Goal: Task Accomplishment & Management: Use online tool/utility

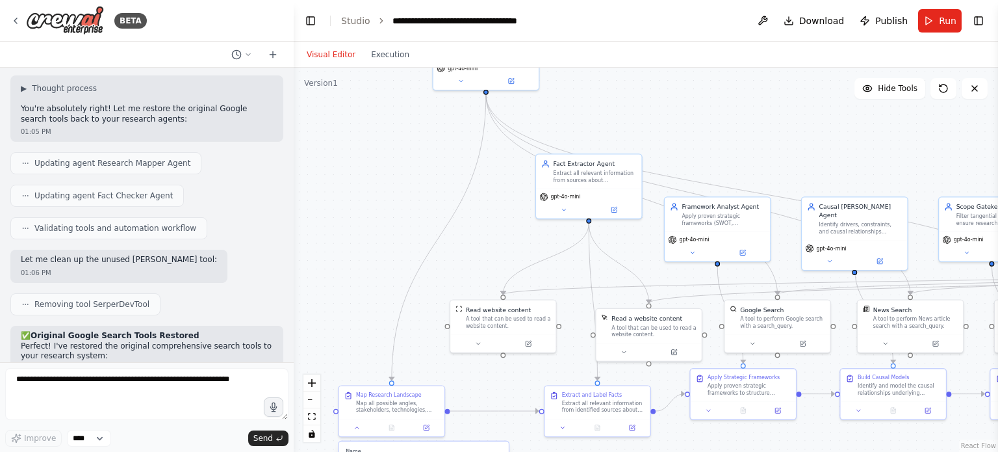
drag, startPoint x: 796, startPoint y: 175, endPoint x: 725, endPoint y: 134, distance: 82.4
click at [725, 134] on div ".deletable-edge-delete-btn { width: 20px; height: 20px; border: 0px solid #ffff…" at bounding box center [646, 260] width 704 height 384
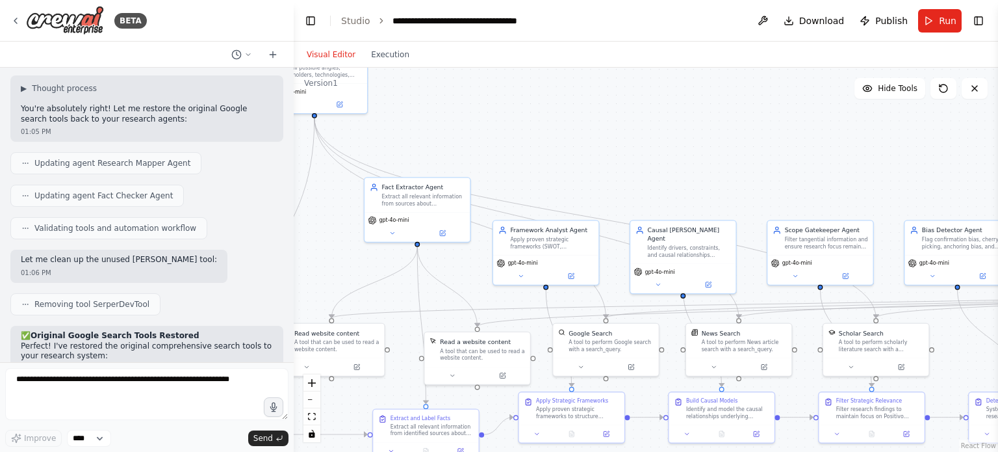
drag, startPoint x: 826, startPoint y: 137, endPoint x: 655, endPoint y: 160, distance: 173.1
click at [655, 160] on div ".deletable-edge-delete-btn { width: 20px; height: 20px; border: 0px solid #ffff…" at bounding box center [646, 260] width 704 height 384
drag, startPoint x: 700, startPoint y: 163, endPoint x: 635, endPoint y: 142, distance: 68.2
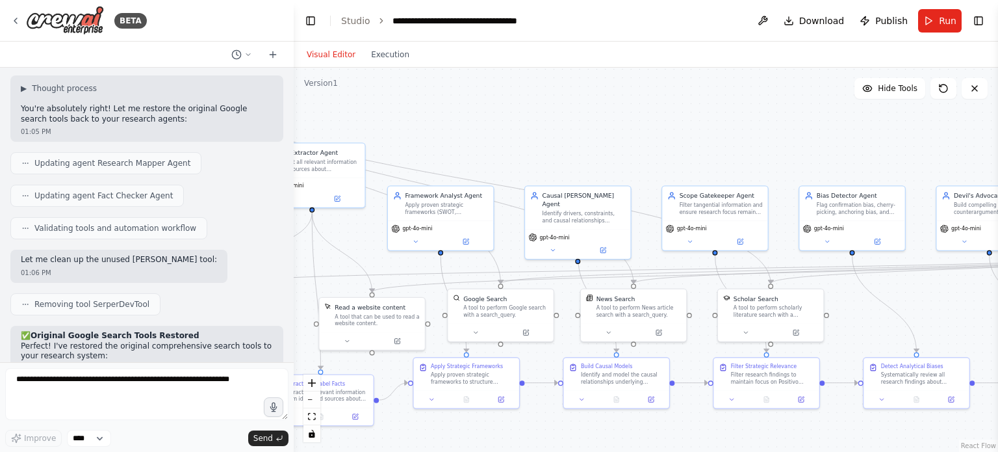
drag, startPoint x: 635, startPoint y: 142, endPoint x: 529, endPoint y: 105, distance: 112.2
click at [529, 105] on div ".deletable-edge-delete-btn { width: 20px; height: 20px; border: 0px solid #ffff…" at bounding box center [646, 260] width 704 height 384
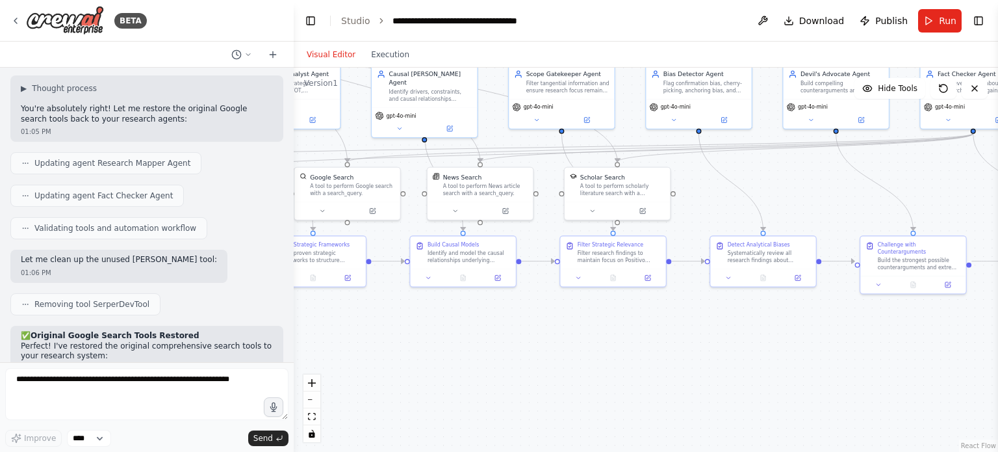
drag, startPoint x: 681, startPoint y: 172, endPoint x: 525, endPoint y: 51, distance: 197.3
click at [525, 51] on div "Visual Editor Execution Version 1 Hide Tools .deletable-edge-delete-btn { width…" at bounding box center [646, 247] width 704 height 410
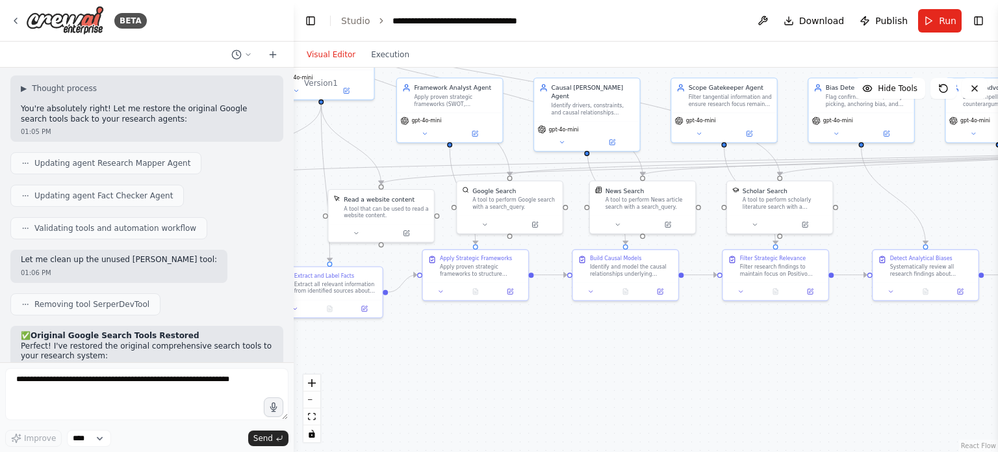
drag, startPoint x: 617, startPoint y: 316, endPoint x: 816, endPoint y: 346, distance: 201.0
click at [816, 346] on div ".deletable-edge-delete-btn { width: 20px; height: 20px; border: 0px solid #ffff…" at bounding box center [646, 260] width 704 height 384
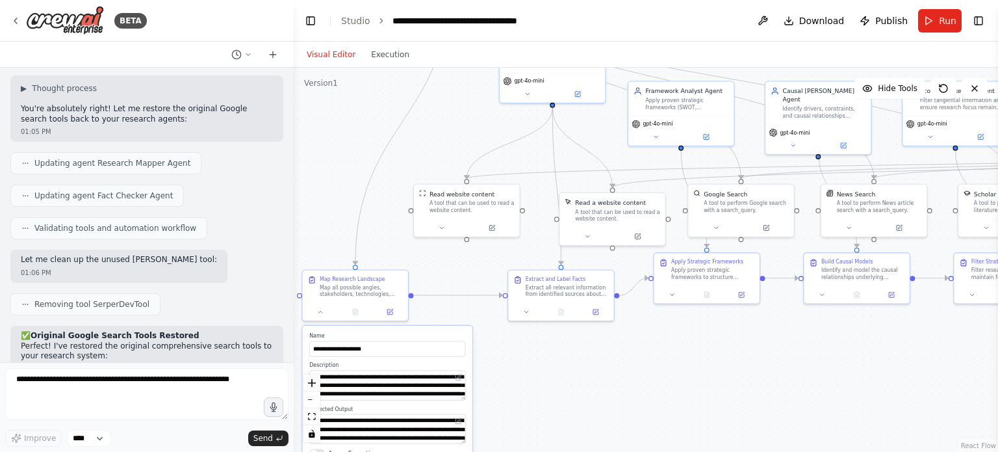
drag, startPoint x: 594, startPoint y: 350, endPoint x: 792, endPoint y: 338, distance: 197.8
click at [792, 338] on div ".deletable-edge-delete-btn { width: 20px; height: 20px; border: 0px solid #ffff…" at bounding box center [646, 260] width 704 height 384
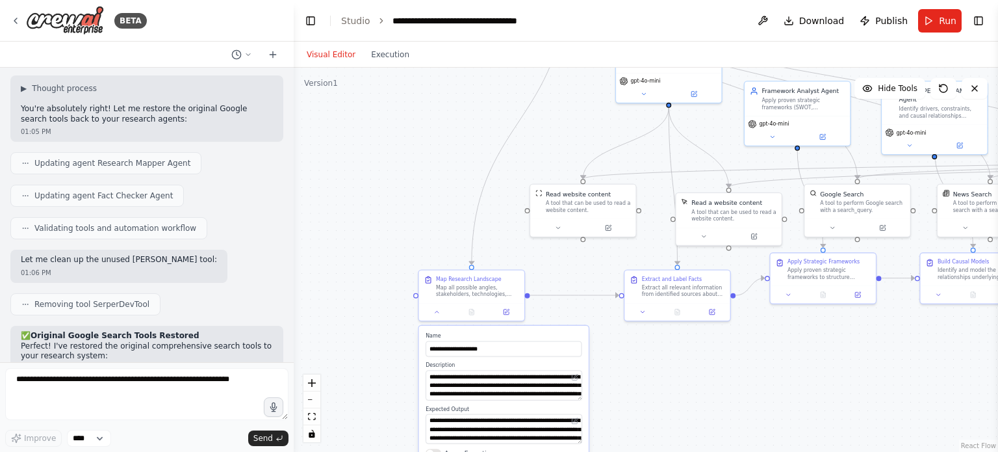
drag, startPoint x: 632, startPoint y: 346, endPoint x: 748, endPoint y: 345, distance: 116.3
click at [748, 345] on div ".deletable-edge-delete-btn { width: 20px; height: 20px; border: 0px solid #ffff…" at bounding box center [646, 260] width 704 height 384
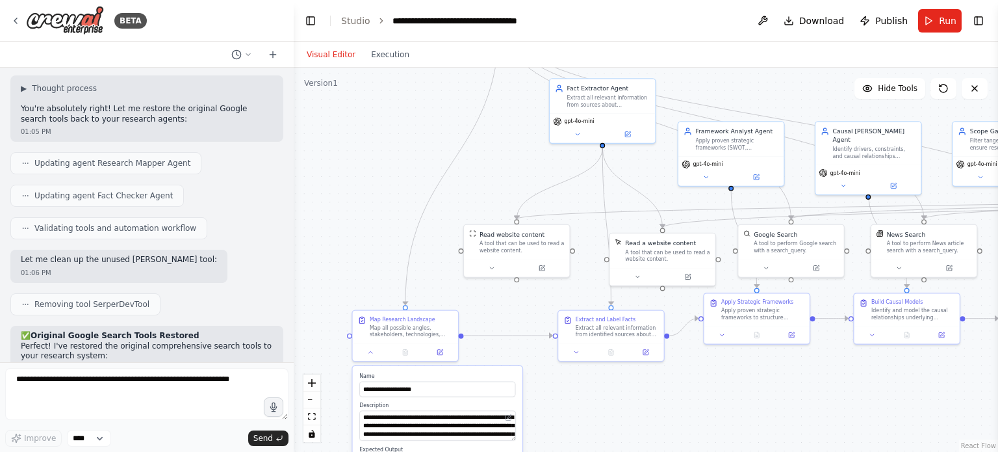
drag, startPoint x: 726, startPoint y: 345, endPoint x: 655, endPoint y: 392, distance: 85.4
click at [655, 392] on div ".deletable-edge-delete-btn { width: 20px; height: 20px; border: 0px solid #ffff…" at bounding box center [646, 260] width 704 height 384
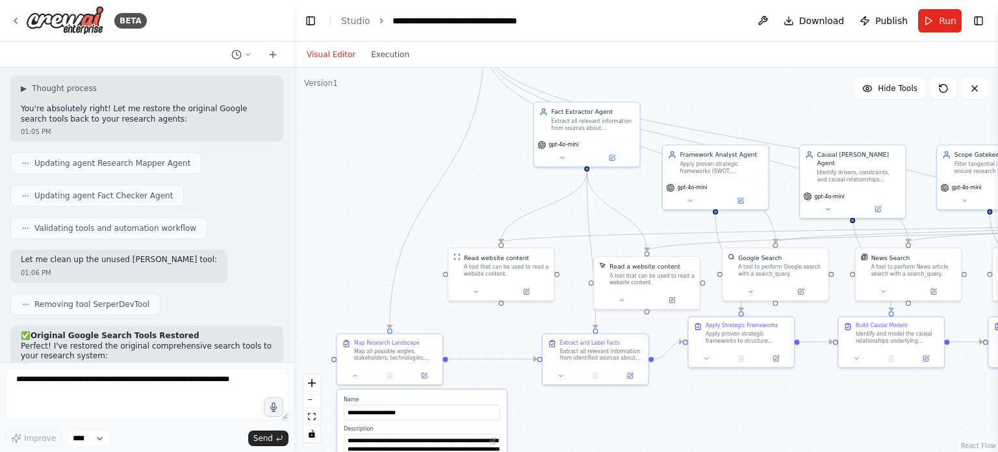
drag, startPoint x: 442, startPoint y: 123, endPoint x: 432, endPoint y: 141, distance: 21.0
click at [432, 141] on div ".deletable-edge-delete-btn { width: 20px; height: 20px; border: 0px solid #ffff…" at bounding box center [646, 260] width 704 height 384
click at [463, 210] on div ".deletable-edge-delete-btn { width: 20px; height: 20px; border: 0px solid #ffff…" at bounding box center [646, 260] width 704 height 384
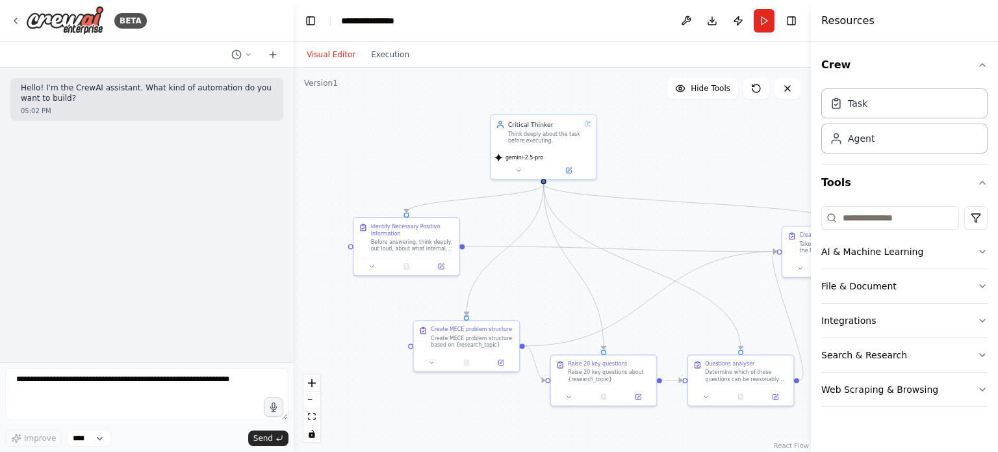
drag, startPoint x: 425, startPoint y: 170, endPoint x: 392, endPoint y: 108, distance: 70.6
click at [392, 108] on div ".deletable-edge-delete-btn { width: 20px; height: 20px; border: 0px solid #ffff…" at bounding box center [552, 260] width 517 height 384
drag, startPoint x: 448, startPoint y: 231, endPoint x: 423, endPoint y: 215, distance: 29.6
click at [423, 215] on div "Identify Necessary Positivo Information" at bounding box center [386, 211] width 83 height 14
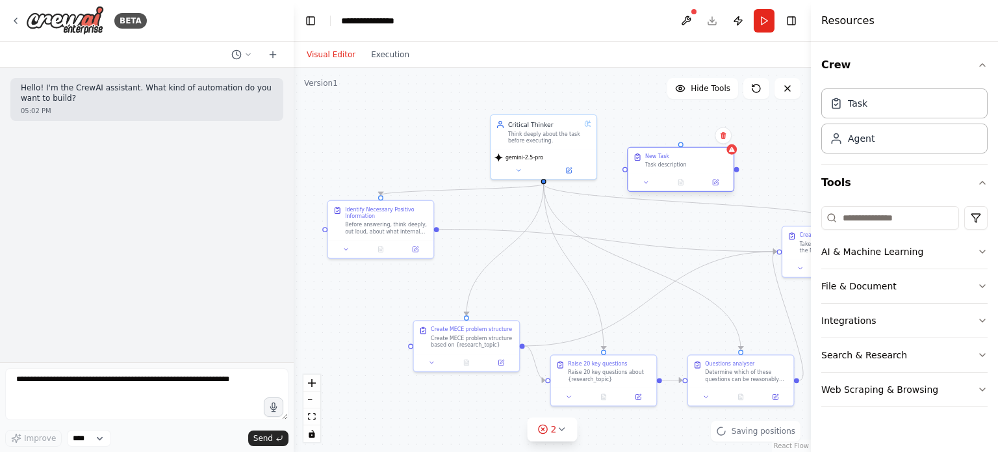
drag, startPoint x: 739, startPoint y: 170, endPoint x: 661, endPoint y: 158, distance: 78.9
click at [661, 158] on div "New Task Task description" at bounding box center [686, 161] width 83 height 16
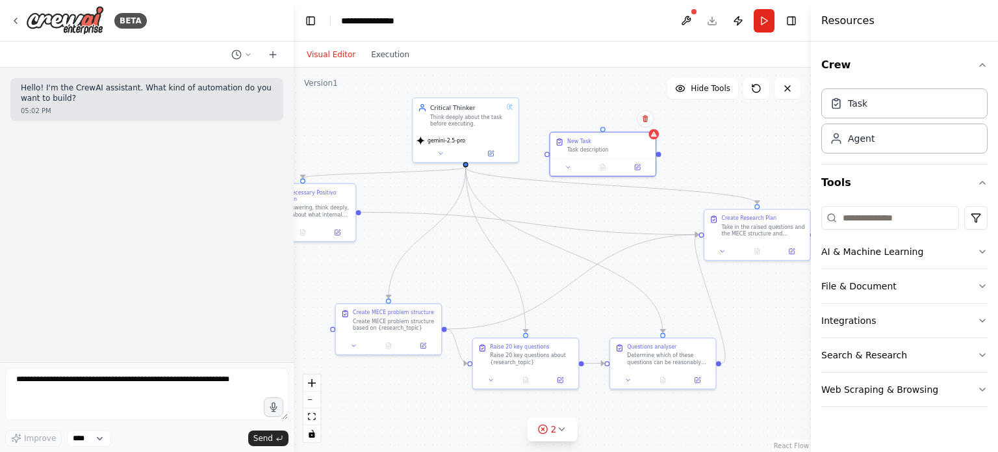
drag, startPoint x: 745, startPoint y: 164, endPoint x: 650, endPoint y: 147, distance: 97.0
click at [650, 147] on div ".deletable-edge-delete-btn { width: 20px; height: 20px; border: 0px solid #ffff…" at bounding box center [552, 260] width 517 height 384
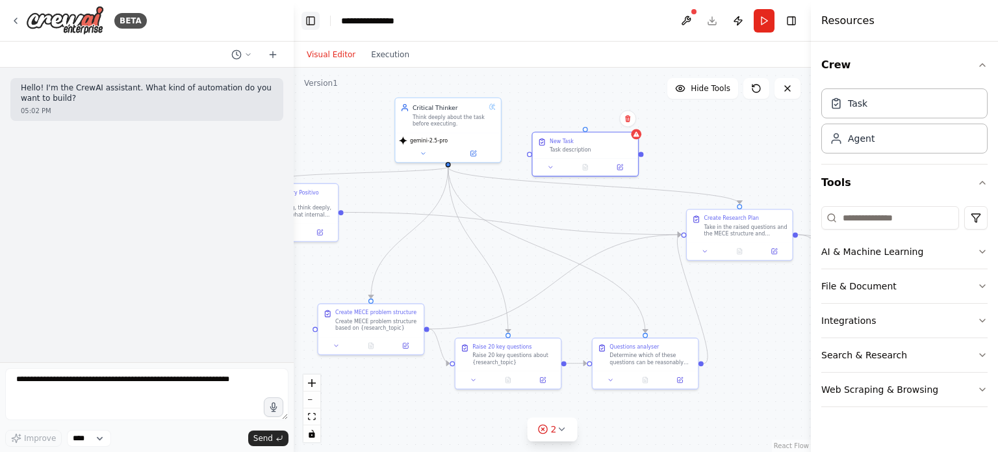
click at [311, 23] on button "Toggle Left Sidebar" at bounding box center [310, 21] width 18 height 18
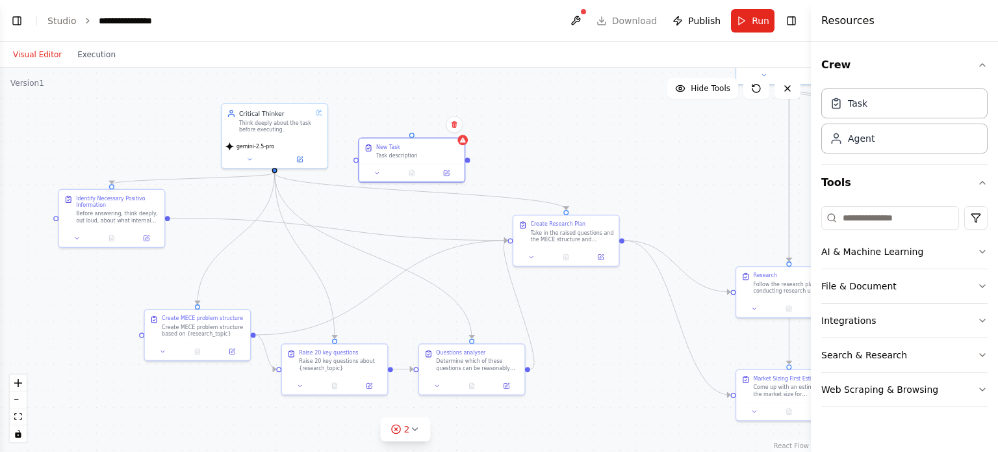
drag, startPoint x: 417, startPoint y: 157, endPoint x: 566, endPoint y: 167, distance: 149.7
click at [566, 167] on div ".deletable-edge-delete-btn { width: 20px; height: 20px; border: 0px solid #ffff…" at bounding box center [405, 260] width 811 height 384
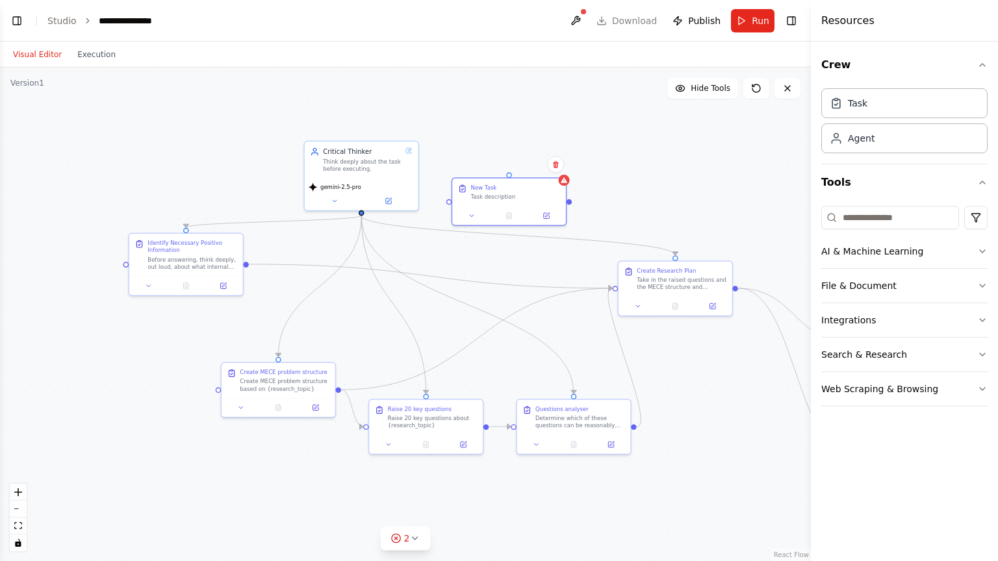
drag, startPoint x: 511, startPoint y: 116, endPoint x: 600, endPoint y: 162, distance: 100.5
click at [600, 162] on div ".deletable-edge-delete-btn { width: 20px; height: 20px; border: 0px solid #ffff…" at bounding box center [405, 315] width 811 height 494
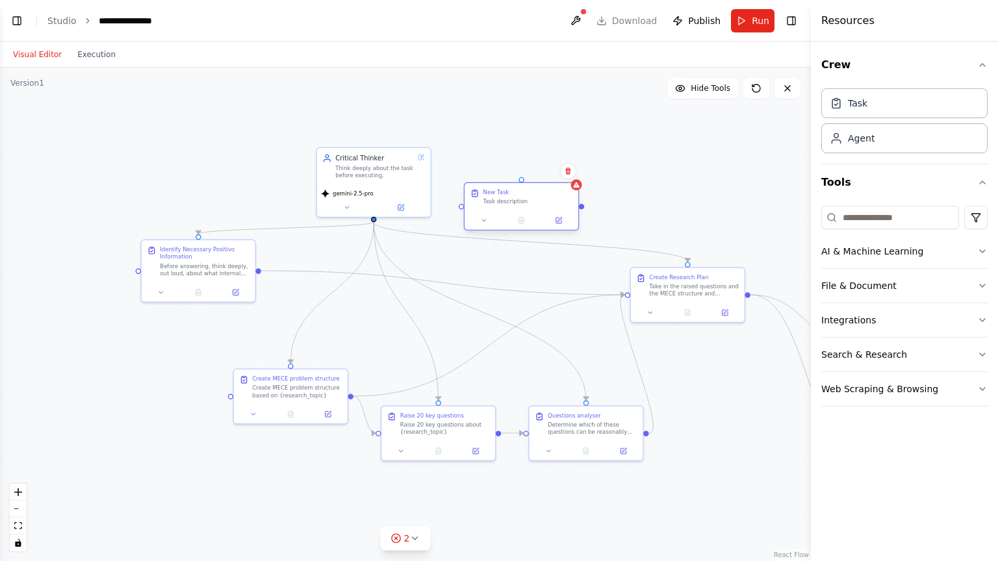
click at [522, 200] on div "Task description" at bounding box center [528, 201] width 90 height 7
click at [515, 195] on div "New Task" at bounding box center [528, 191] width 90 height 7
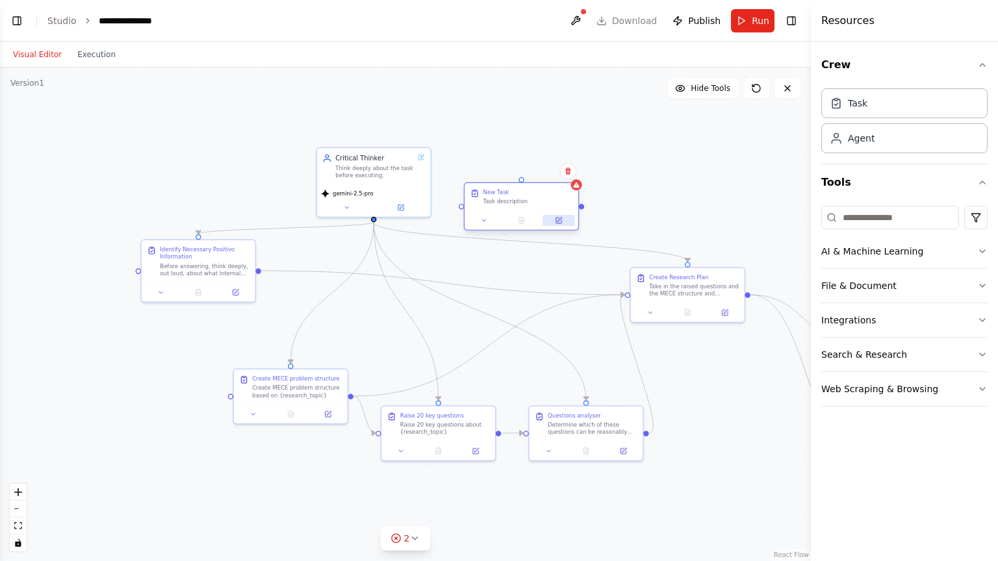
click at [559, 220] on icon at bounding box center [559, 220] width 5 height 5
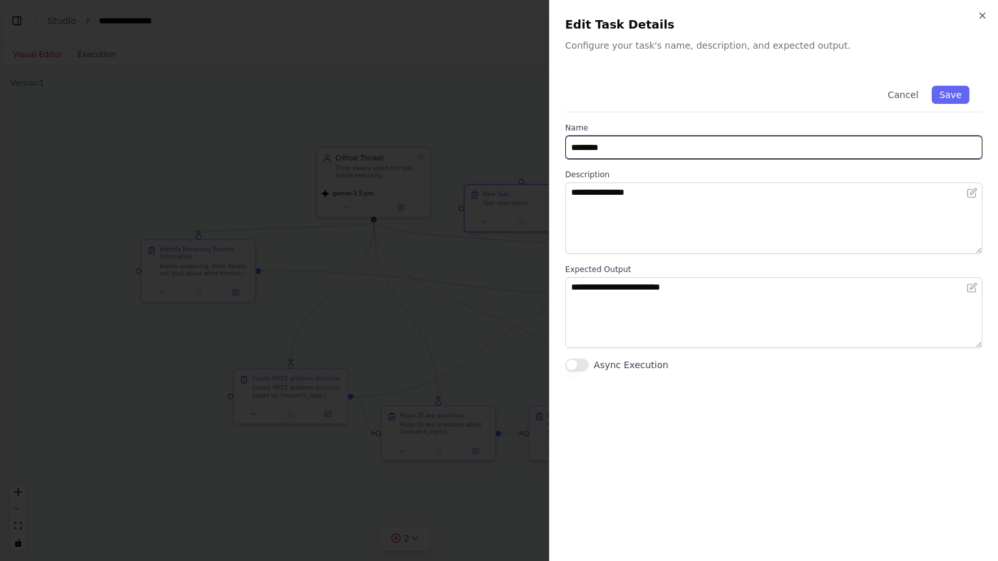
drag, startPoint x: 611, startPoint y: 138, endPoint x: 515, endPoint y: 133, distance: 96.3
click at [515, 133] on body "**********" at bounding box center [499, 280] width 998 height 561
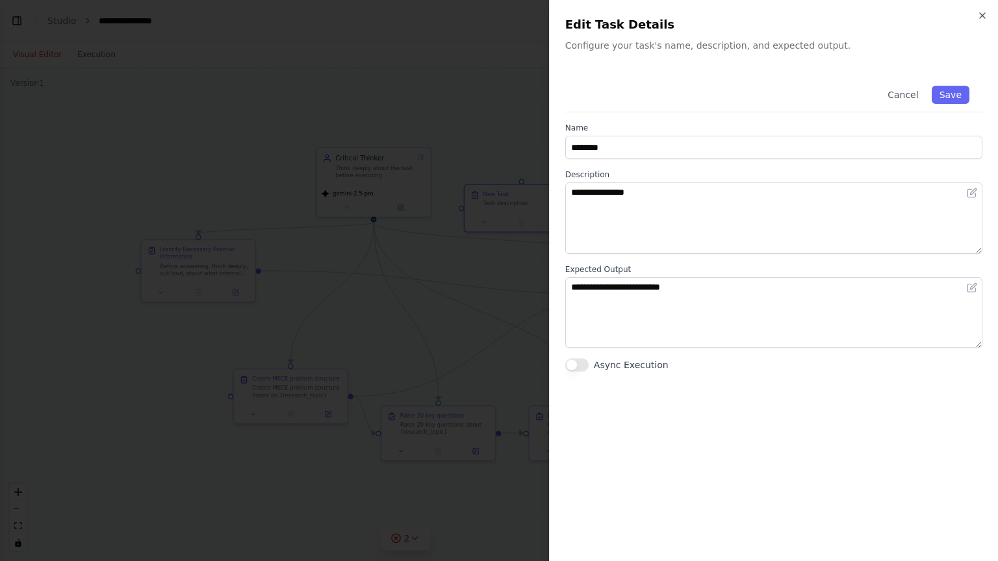
click at [515, 133] on div at bounding box center [499, 280] width 998 height 561
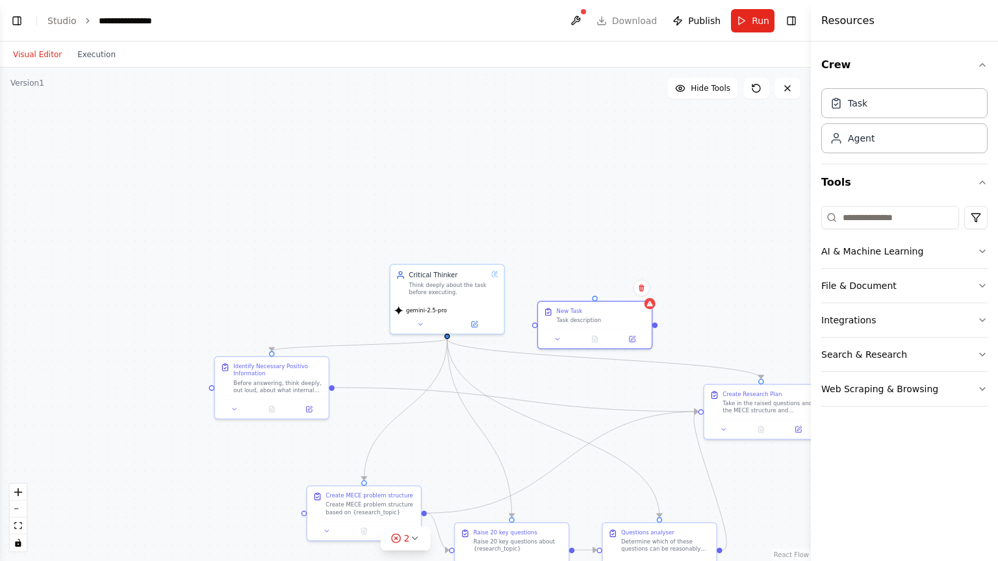
drag, startPoint x: 536, startPoint y: 143, endPoint x: 609, endPoint y: 250, distance: 129.6
click at [598, 251] on div ".deletable-edge-delete-btn { width: 20px; height: 20px; border: 0px solid #ffff…" at bounding box center [405, 315] width 811 height 494
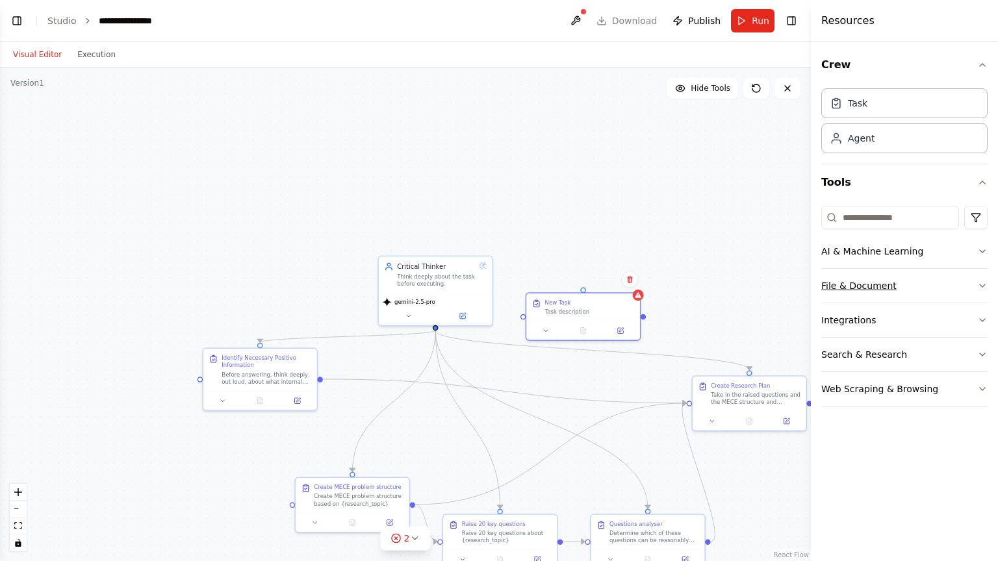
click at [832, 286] on button "File & Document" at bounding box center [904, 286] width 166 height 34
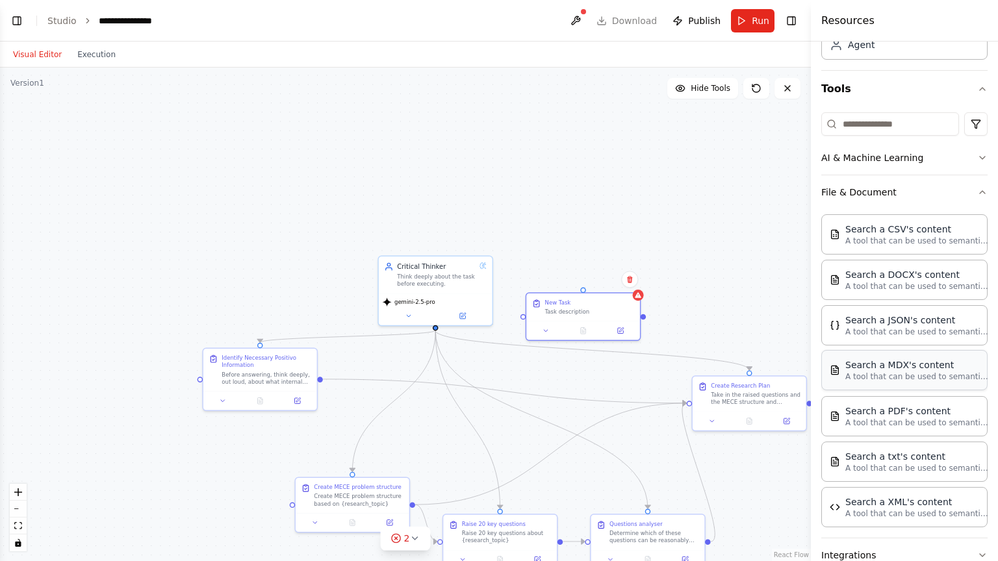
scroll to position [86, 0]
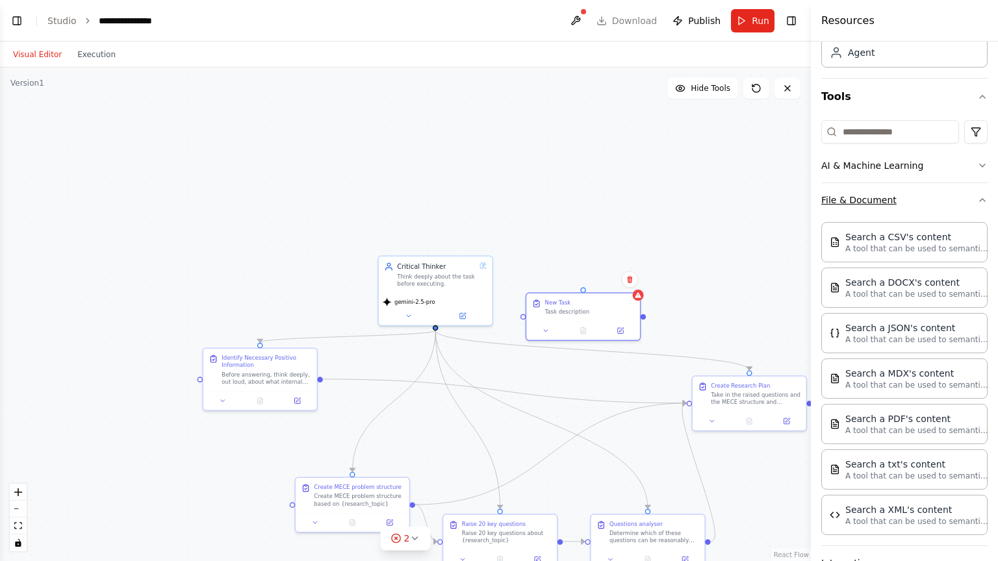
click at [925, 193] on button "File & Document" at bounding box center [904, 200] width 166 height 34
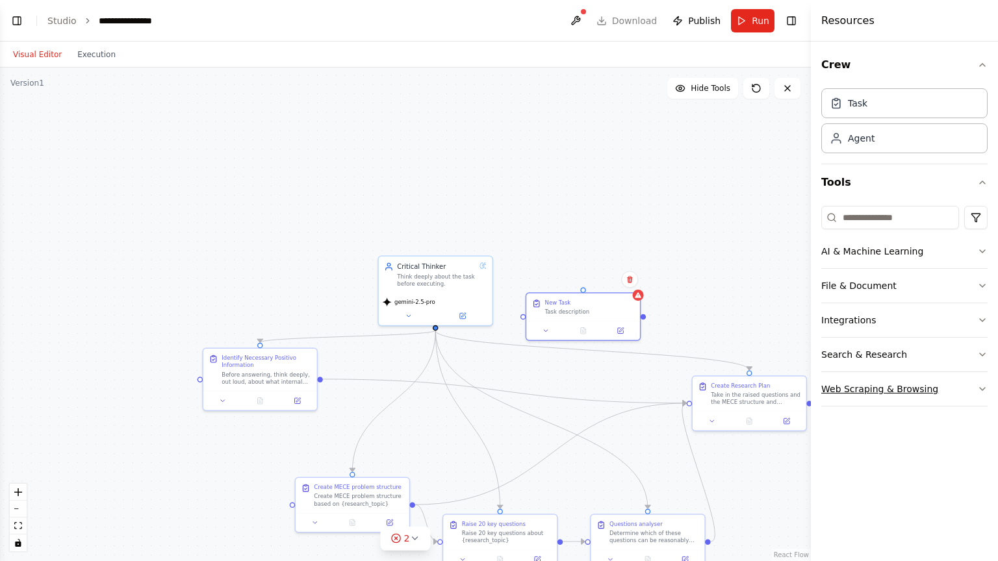
click at [959, 387] on button "Web Scraping & Browsing" at bounding box center [904, 389] width 166 height 34
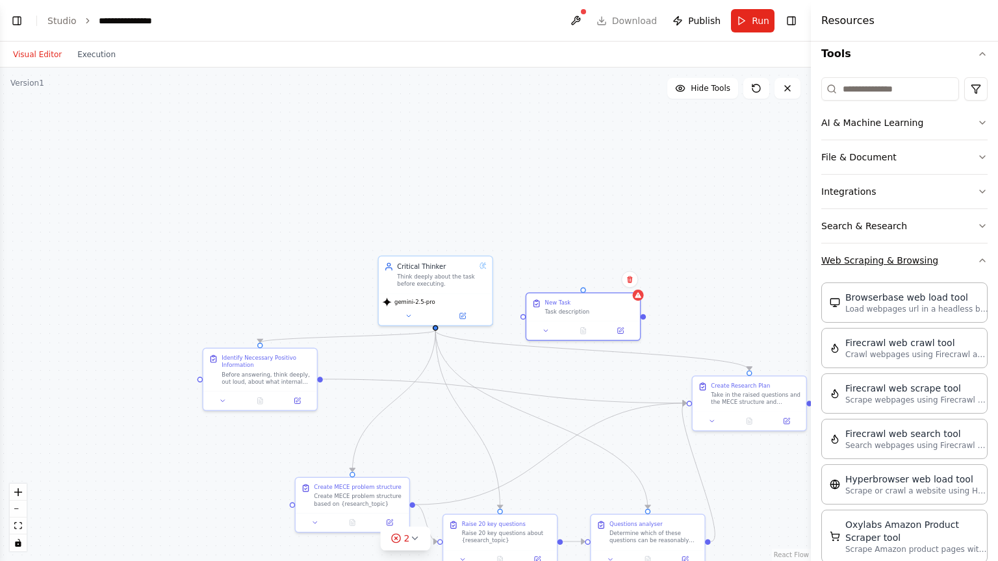
scroll to position [83, 0]
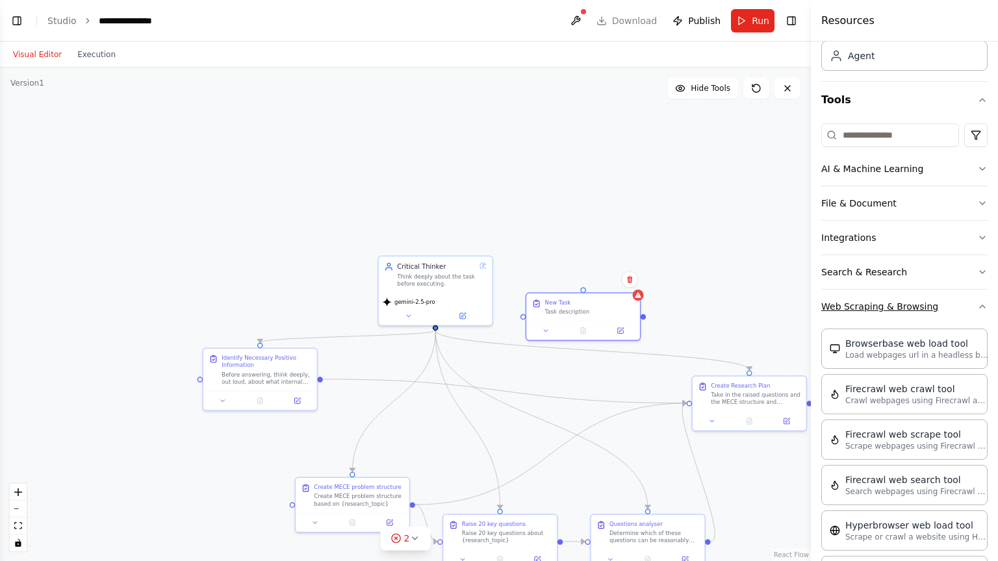
click at [940, 298] on button "Web Scraping & Browsing" at bounding box center [904, 307] width 166 height 34
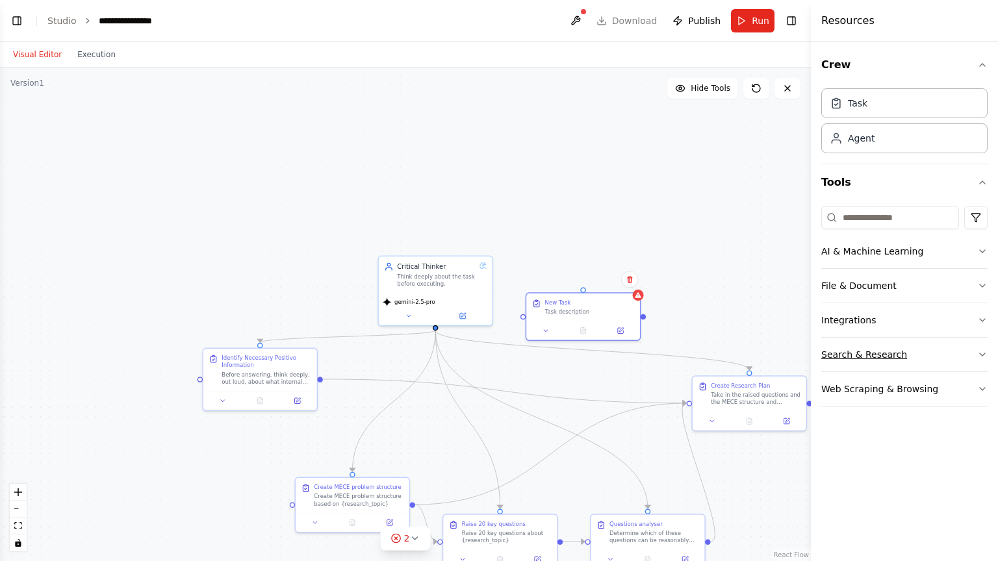
click at [945, 355] on button "Search & Research" at bounding box center [904, 355] width 166 height 34
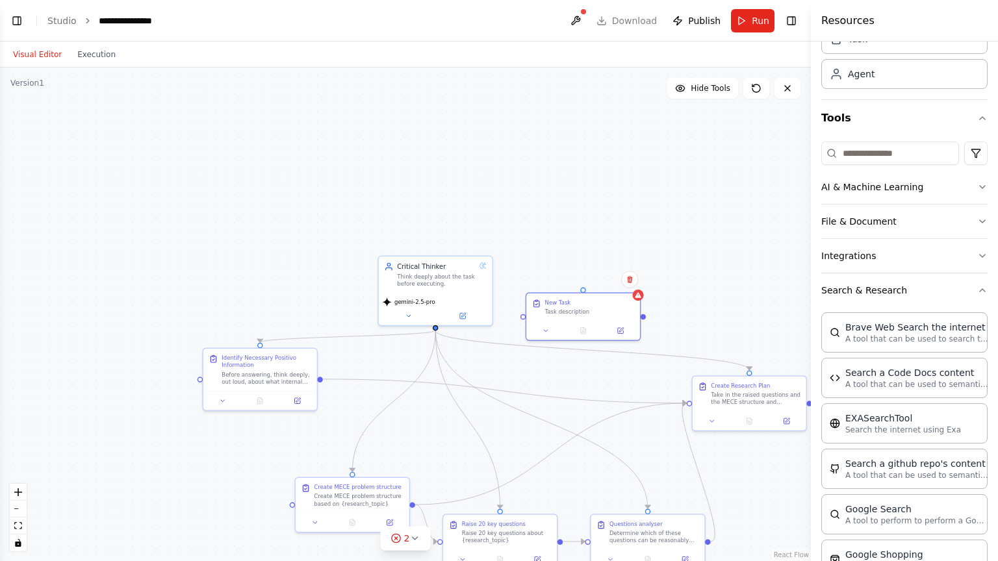
scroll to position [68, 0]
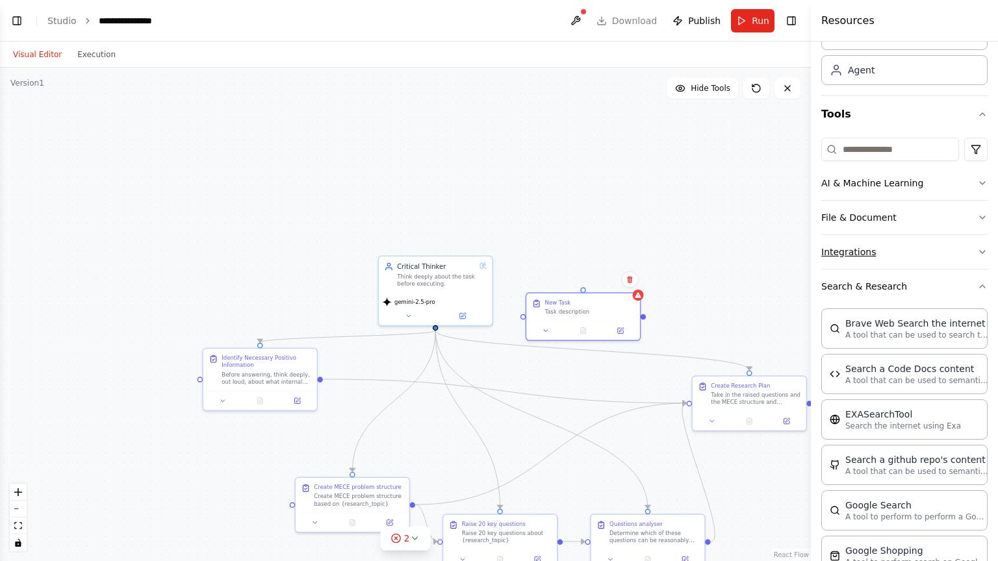
click at [944, 255] on button "Integrations" at bounding box center [904, 252] width 166 height 34
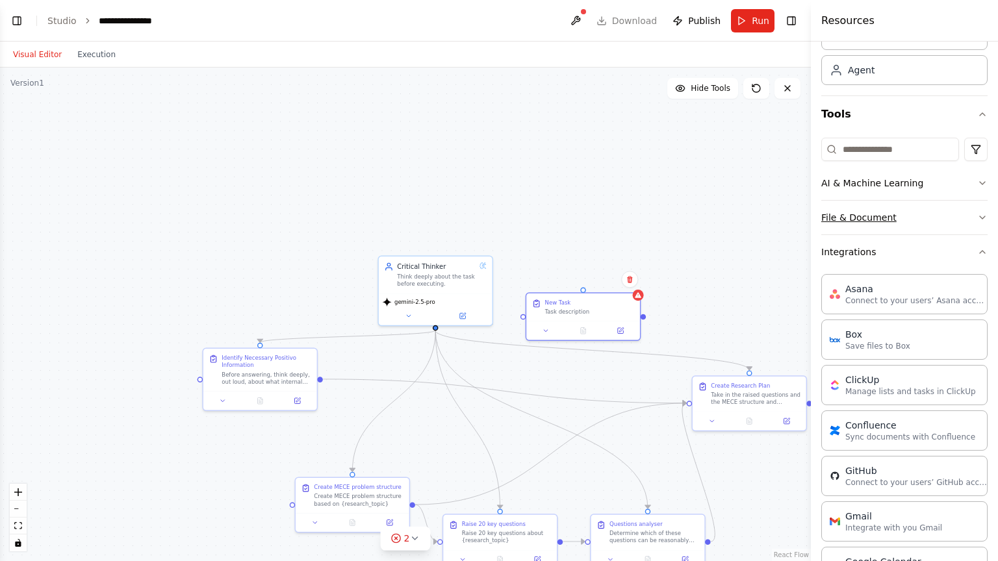
click at [977, 212] on icon "button" at bounding box center [982, 217] width 10 height 10
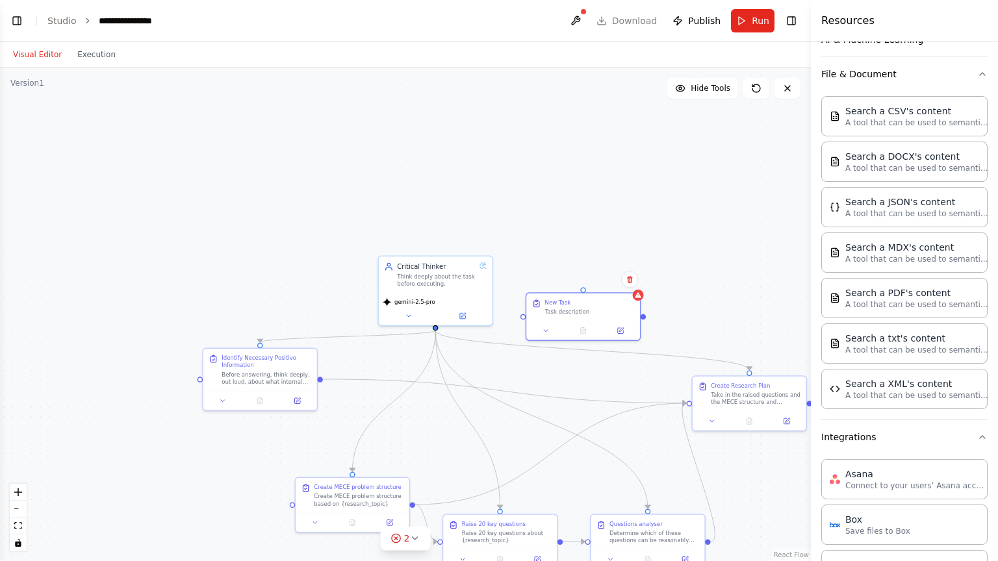
scroll to position [214, 0]
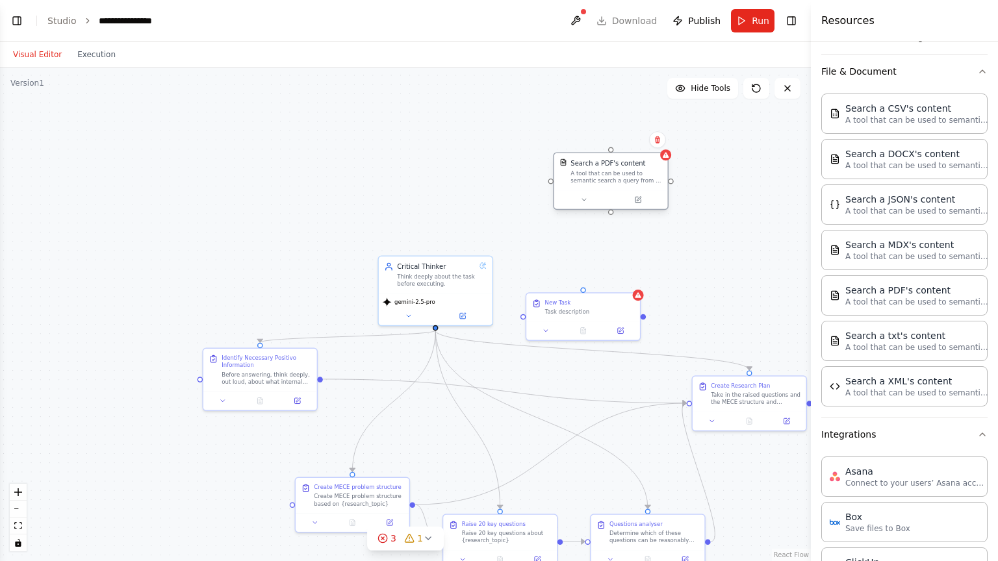
drag, startPoint x: 678, startPoint y: 199, endPoint x: 606, endPoint y: 166, distance: 79.4
click at [606, 166] on div "Search a PDF's content" at bounding box center [607, 163] width 75 height 9
click at [484, 167] on div ".deletable-edge-delete-btn { width: 20px; height: 20px; border: 0px solid #ffff…" at bounding box center [405, 315] width 811 height 494
drag, startPoint x: 624, startPoint y: 172, endPoint x: 598, endPoint y: 197, distance: 35.8
click at [598, 197] on div "A tool that can be used to semantic search a query from a PDF's content." at bounding box center [589, 195] width 92 height 15
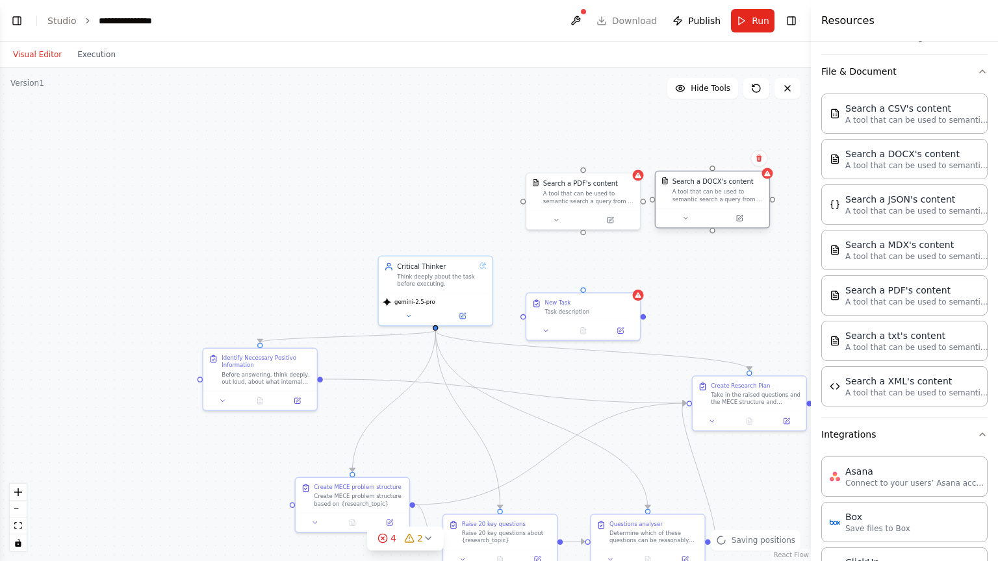
drag, startPoint x: 756, startPoint y: 220, endPoint x: 678, endPoint y: 187, distance: 84.7
click at [678, 188] on div "A tool that can be used to semantic search a query from a DOCX's content." at bounding box center [718, 195] width 92 height 15
click at [686, 131] on div ".deletable-edge-delete-btn { width: 20px; height: 20px; border: 0px solid #ffff…" at bounding box center [405, 315] width 811 height 494
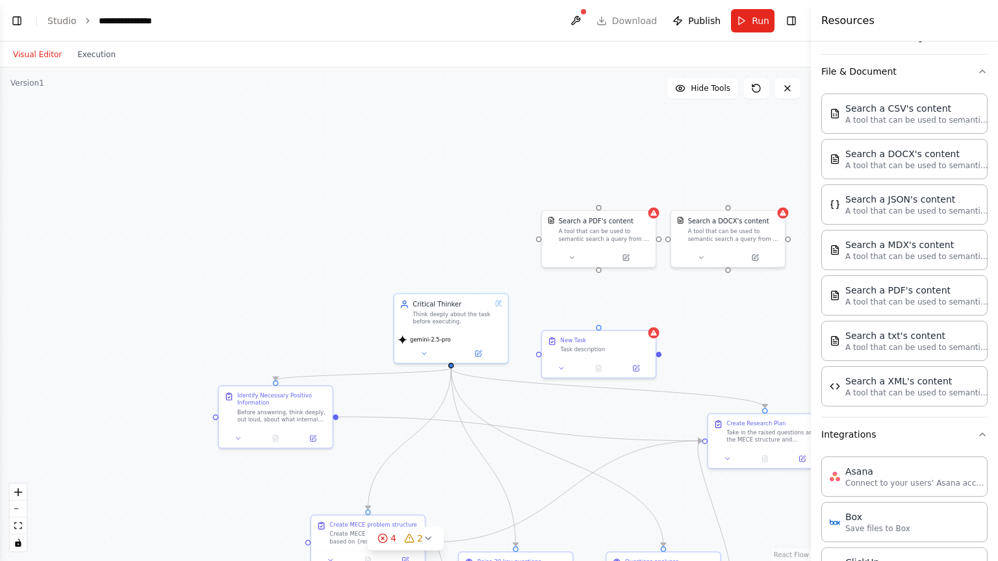
drag, startPoint x: 578, startPoint y: 129, endPoint x: 595, endPoint y: 166, distance: 41.0
click at [595, 166] on div ".deletable-edge-delete-btn { width: 20px; height: 20px; border: 0px solid #ffff…" at bounding box center [405, 315] width 811 height 494
drag, startPoint x: 611, startPoint y: 235, endPoint x: 214, endPoint y: 251, distance: 396.6
click at [214, 251] on div "A tool that can be used to semantic search a query from a PDF's content." at bounding box center [219, 251] width 92 height 15
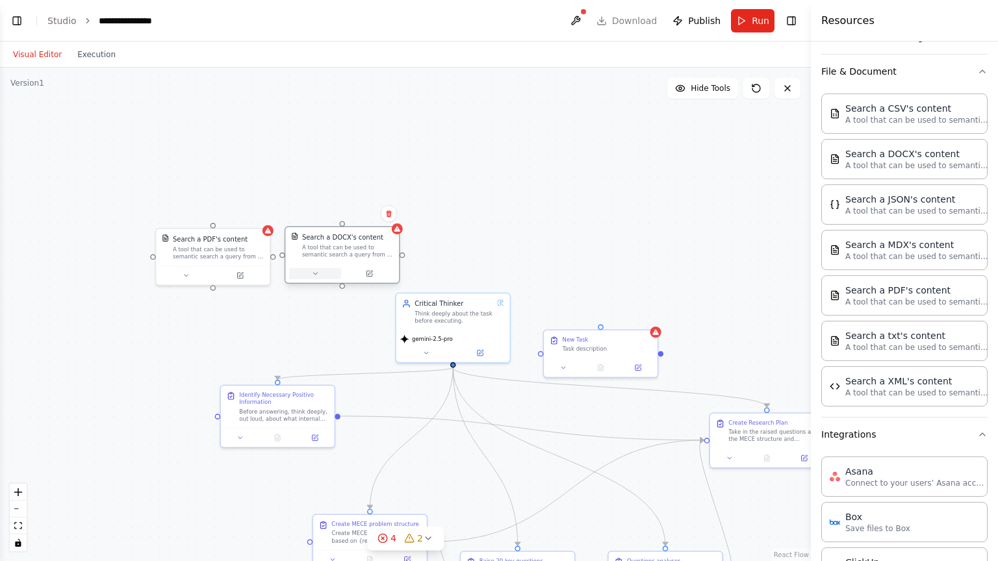
drag, startPoint x: 713, startPoint y: 253, endPoint x: 327, endPoint y: 275, distance: 386.5
click at [327, 275] on button at bounding box center [315, 273] width 52 height 11
click at [246, 257] on div "A tool that can be used to semantic search a query from a PDF's content." at bounding box center [219, 251] width 92 height 15
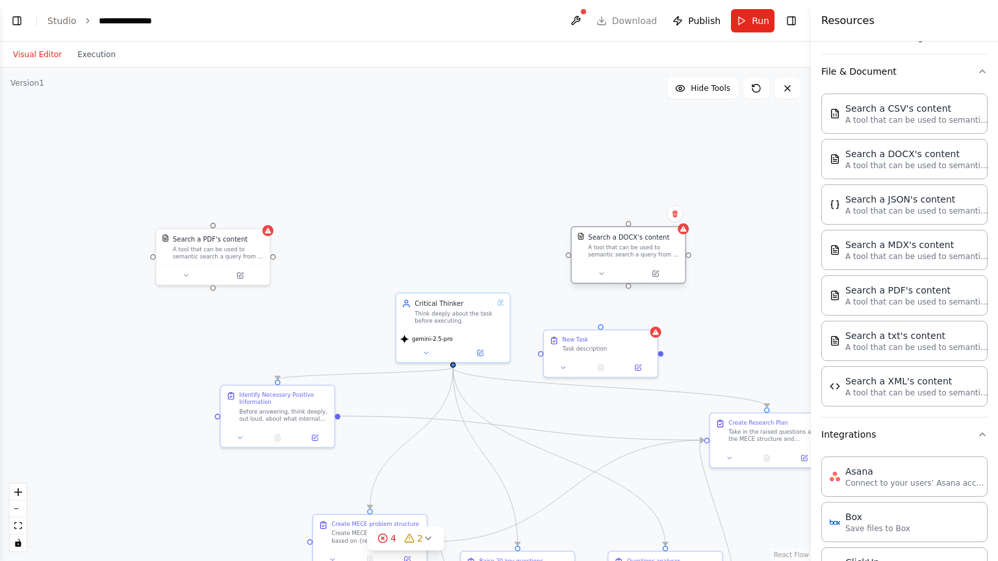
drag, startPoint x: 320, startPoint y: 261, endPoint x: 605, endPoint y: 264, distance: 285.2
click at [605, 264] on div "Search a DOCX's content A tool that can be used to semantic search a query from…" at bounding box center [628, 255] width 116 height 58
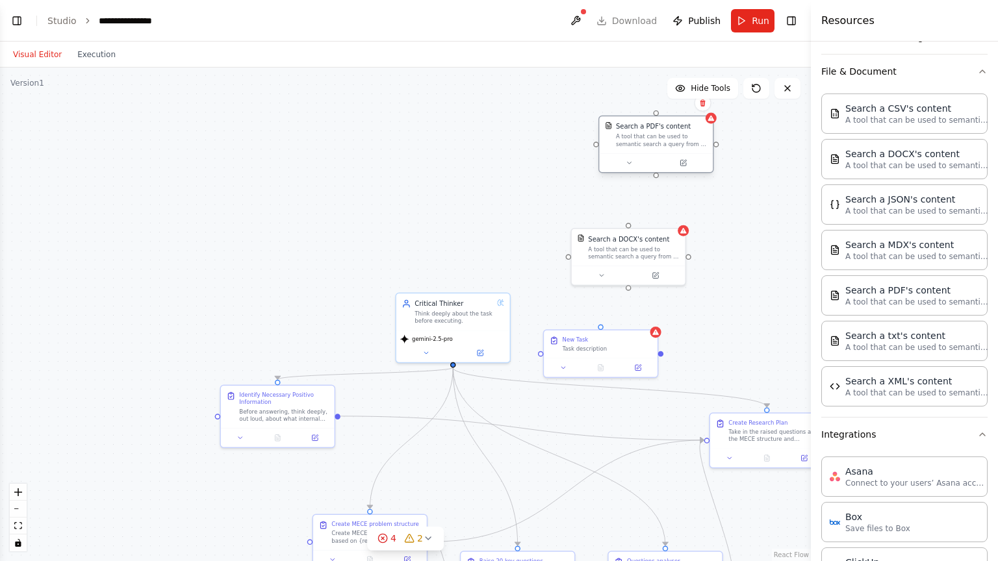
drag, startPoint x: 229, startPoint y: 261, endPoint x: 670, endPoint y: 148, distance: 456.0
click at [670, 148] on div "Search a PDF's content A tool that can be used to semantic search a query from …" at bounding box center [656, 134] width 114 height 37
click at [681, 166] on icon at bounding box center [683, 162] width 7 height 7
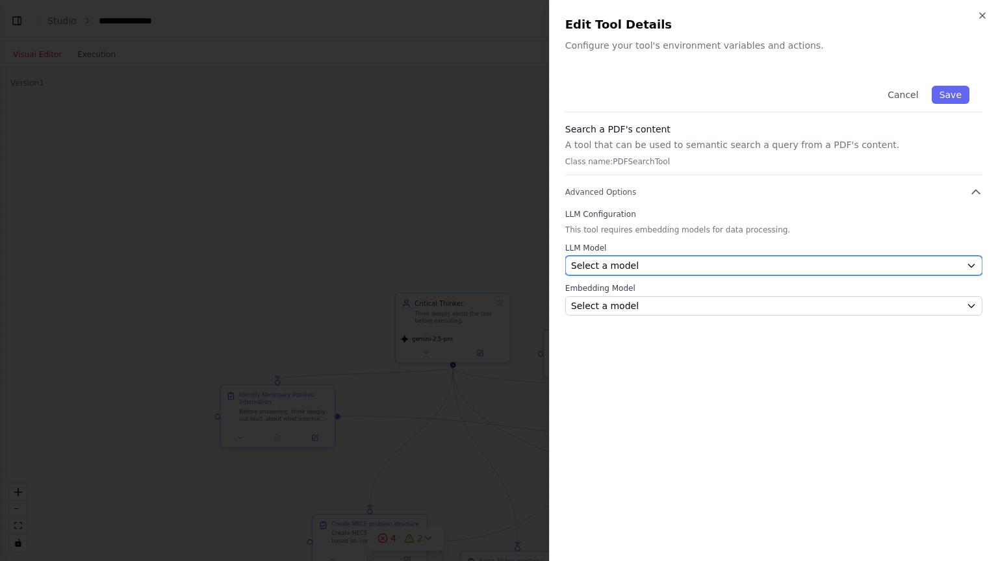
click at [660, 268] on div "Select a model" at bounding box center [766, 265] width 390 height 13
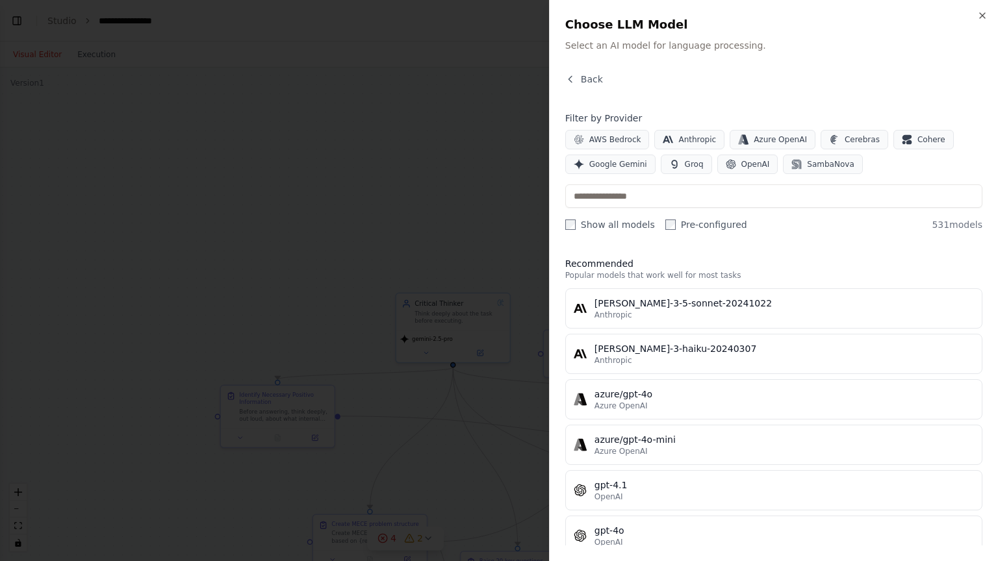
click at [577, 88] on div "Back" at bounding box center [773, 84] width 417 height 23
click at [569, 79] on icon "button" at bounding box center [570, 79] width 10 height 10
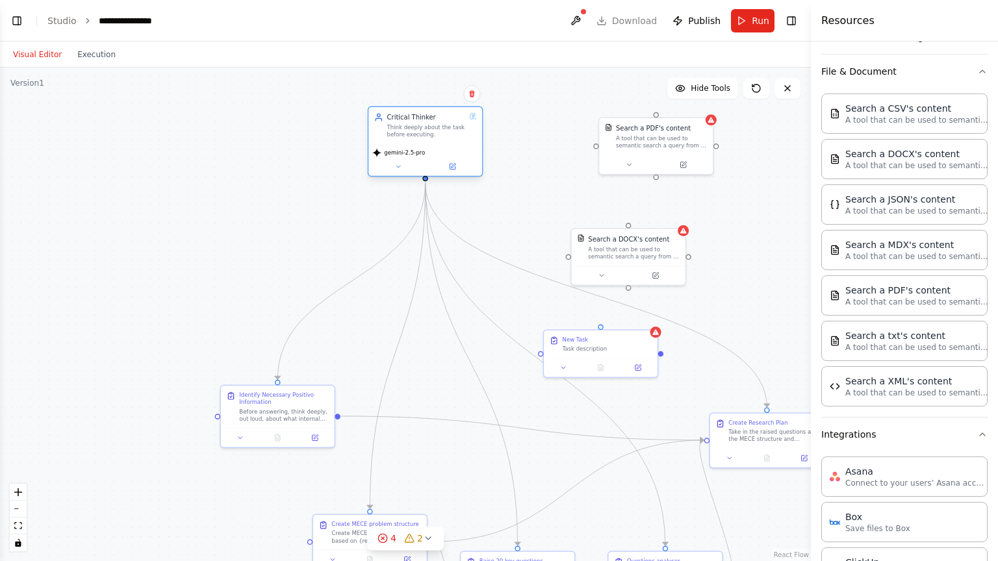
drag, startPoint x: 459, startPoint y: 322, endPoint x: 439, endPoint y: 150, distance: 172.7
click at [437, 140] on div "Critical Thinker Think deeply about the task before executing." at bounding box center [425, 125] width 114 height 37
click at [499, 145] on div ".deletable-edge-delete-btn { width: 20px; height: 20px; border: 0px solid #ffff…" at bounding box center [405, 315] width 811 height 494
click at [468, 163] on div "gemini-2.5-pro" at bounding box center [434, 161] width 106 height 9
drag, startPoint x: 435, startPoint y: 188, endPoint x: 597, endPoint y: 151, distance: 165.9
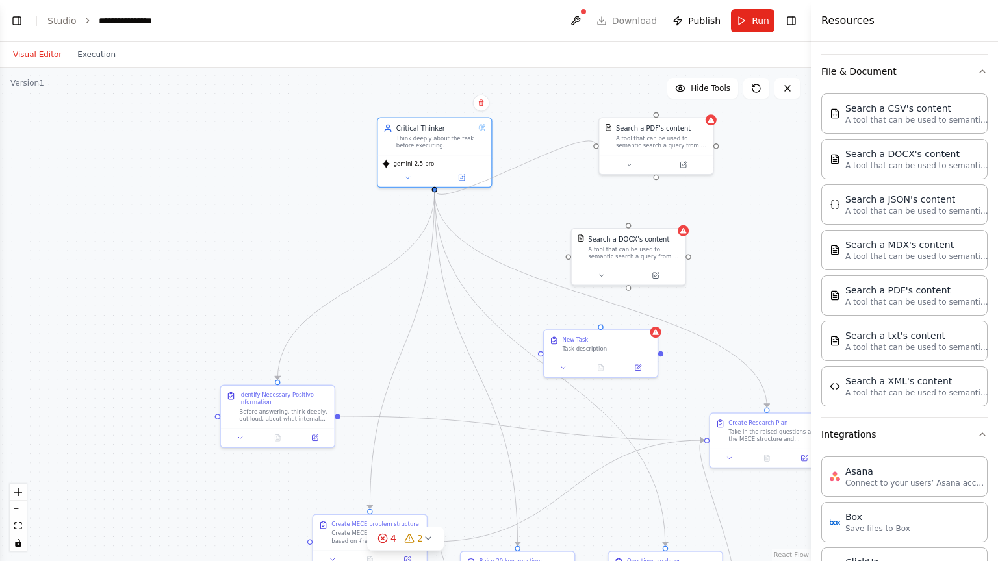
click at [597, 151] on div ".deletable-edge-delete-btn { width: 20px; height: 20px; border: 0px solid #ffff…" at bounding box center [405, 315] width 811 height 494
drag, startPoint x: 644, startPoint y: 151, endPoint x: 583, endPoint y: 247, distance: 113.7
click at [517, 247] on div "Search a PDF's content A tool that can be used to semantic search a query from …" at bounding box center [527, 246] width 116 height 58
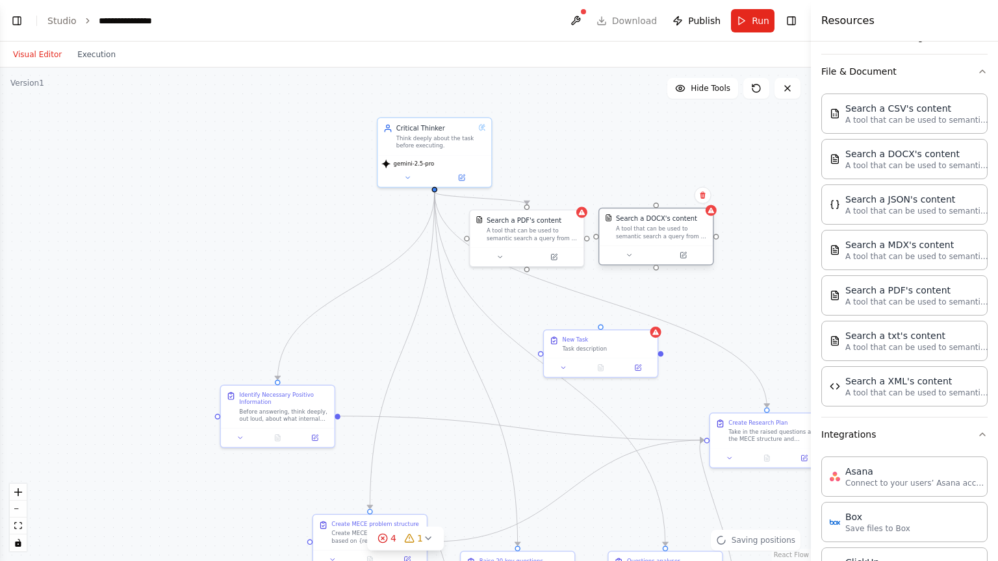
drag, startPoint x: 657, startPoint y: 259, endPoint x: 687, endPoint y: 236, distance: 37.6
click at [687, 236] on div "Search a DOCX's content A tool that can be used to semantic search a query from…" at bounding box center [656, 227] width 114 height 37
click at [537, 241] on div "Search a PDF's content A tool that can be used to semantic search a query from …" at bounding box center [527, 227] width 114 height 37
click at [583, 216] on div "Search a PDF's content A tool that can be used to semantic search a query from …" at bounding box center [527, 227] width 114 height 37
click at [556, 252] on div at bounding box center [527, 255] width 114 height 19
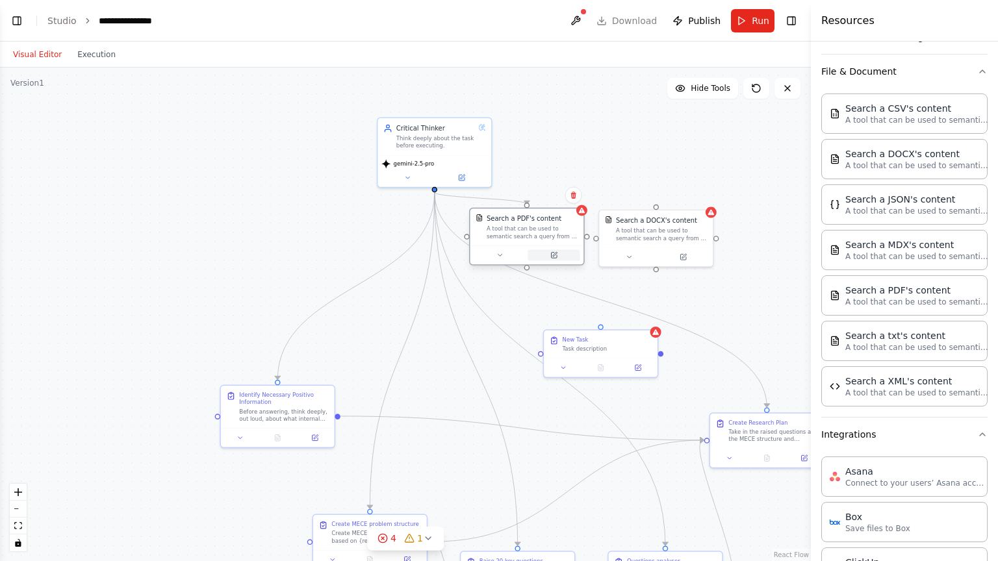
click at [555, 254] on icon at bounding box center [555, 254] width 5 height 5
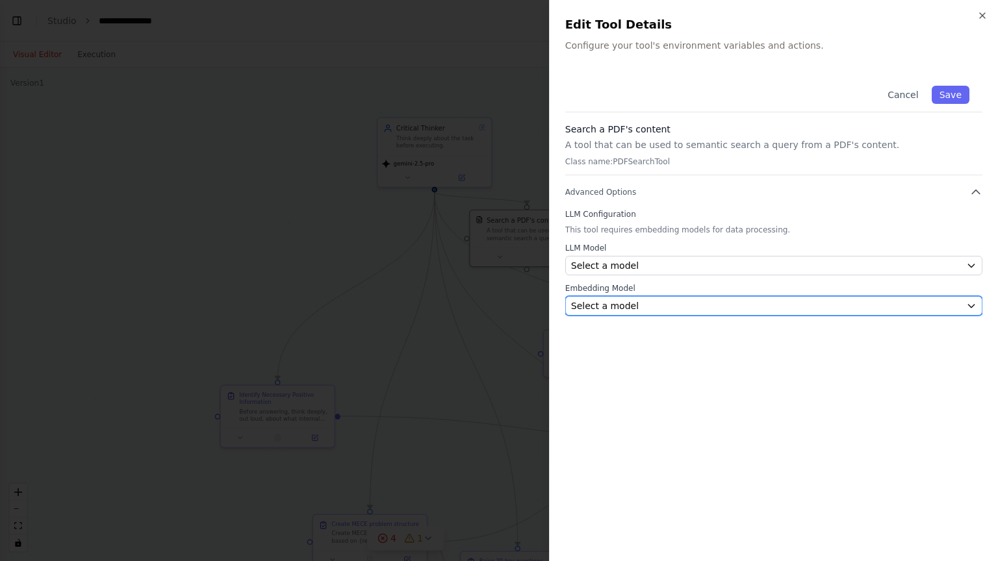
click at [656, 307] on div "Select a model" at bounding box center [766, 305] width 390 height 13
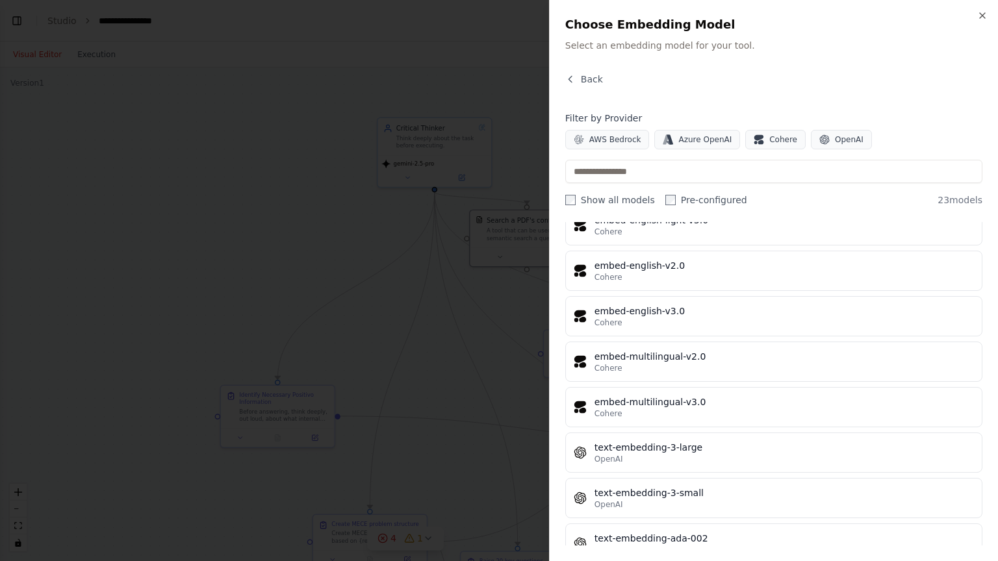
scroll to position [763, 0]
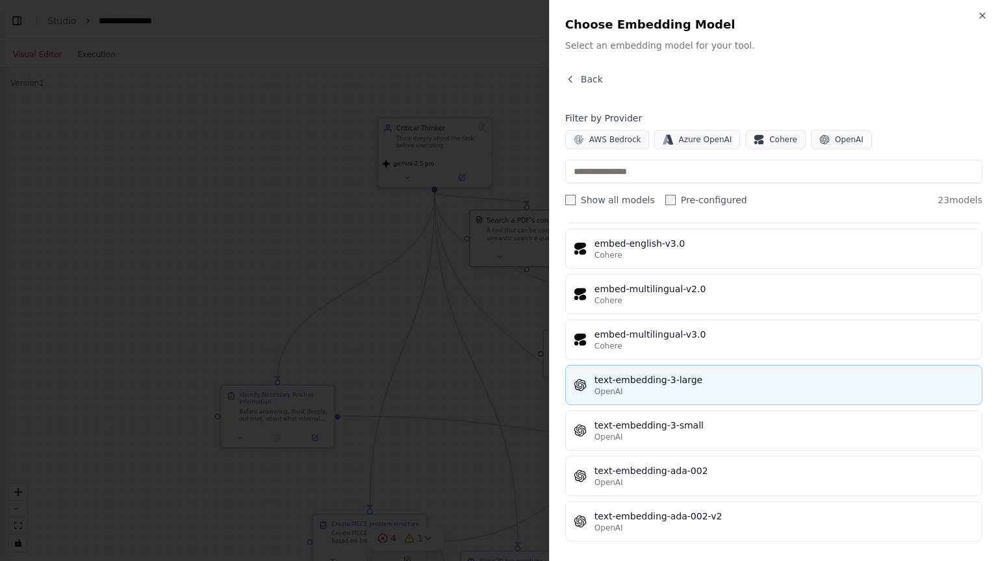
click at [750, 392] on button "text-embedding-3-large OpenAI" at bounding box center [773, 385] width 417 height 40
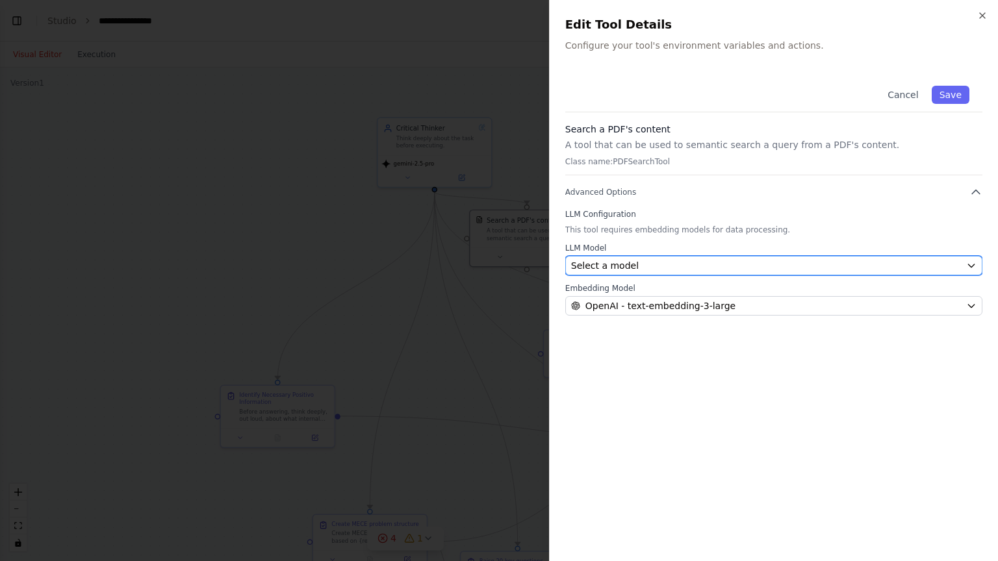
click at [807, 256] on button "Select a model" at bounding box center [773, 265] width 417 height 19
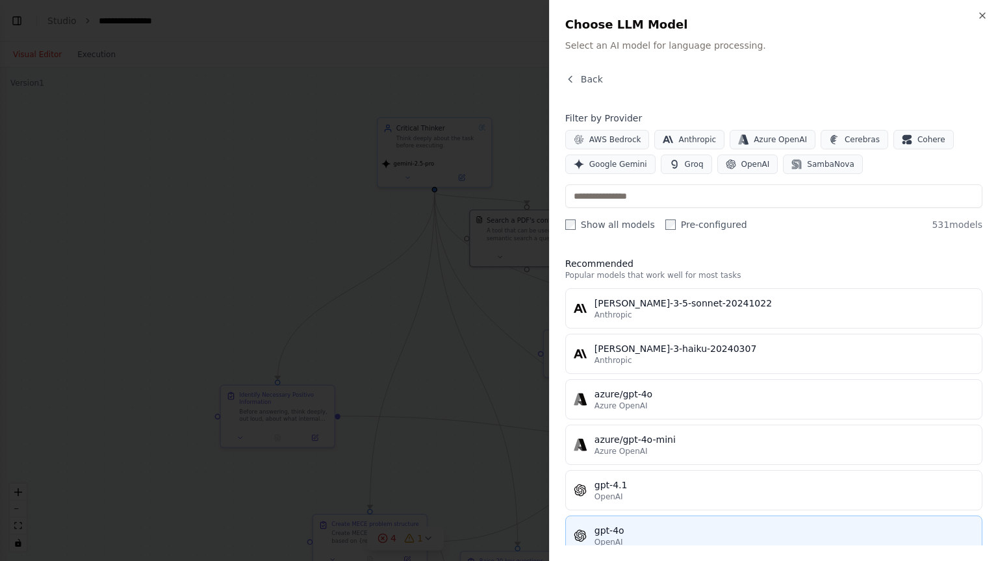
click at [672, 451] on div "gpt-4o" at bounding box center [783, 530] width 379 height 13
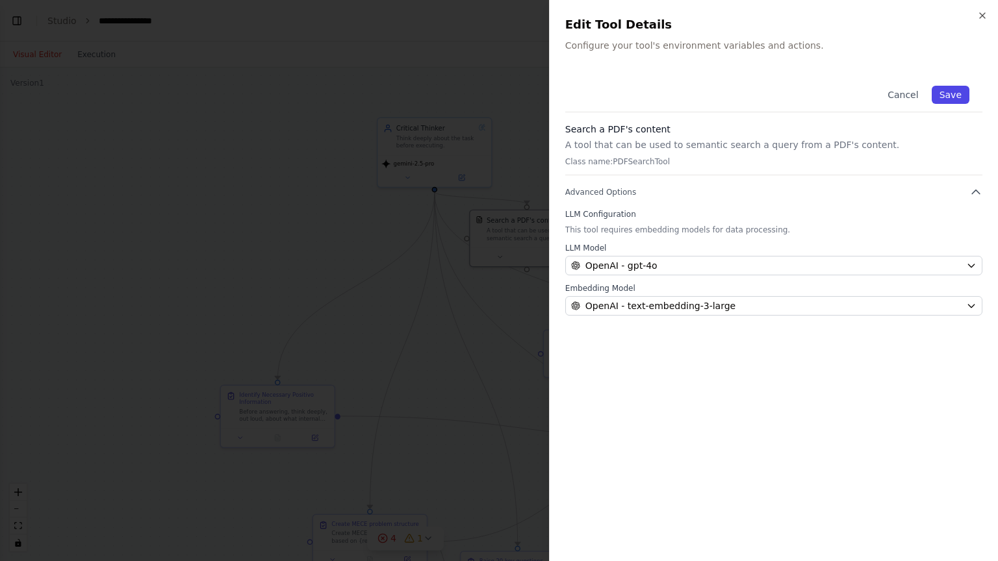
click at [954, 92] on button "Save" at bounding box center [951, 95] width 38 height 18
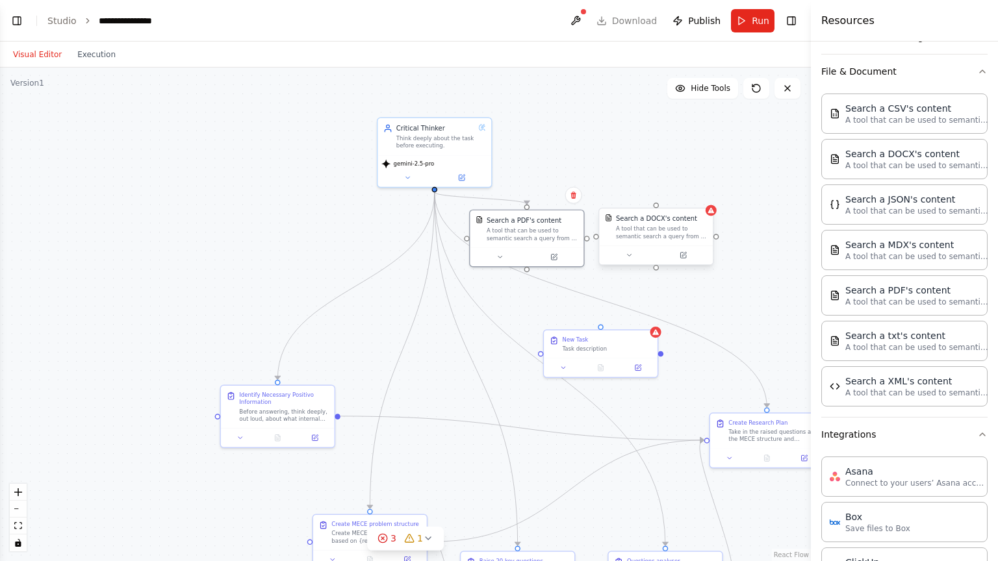
click at [665, 235] on div "A tool that can be used to semantic search a query from a DOCX's content." at bounding box center [662, 232] width 92 height 15
click at [710, 212] on icon at bounding box center [711, 211] width 6 height 6
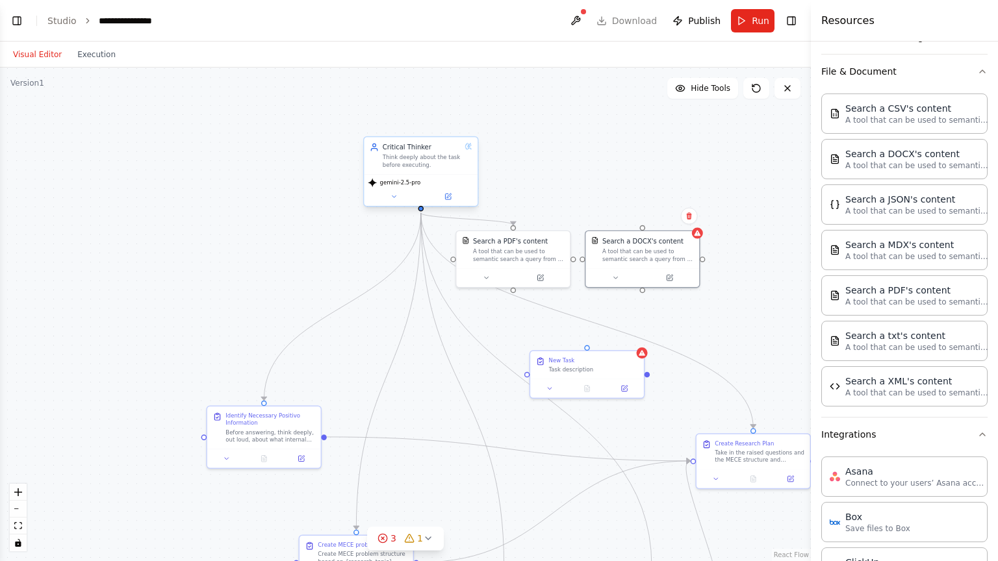
drag, startPoint x: 434, startPoint y: 190, endPoint x: 420, endPoint y: 211, distance: 24.9
click at [420, 211] on div ".deletable-edge-delete-btn { width: 20px; height: 20px; border: 0px solid #ffff…" at bounding box center [405, 315] width 811 height 494
drag, startPoint x: 524, startPoint y: 265, endPoint x: 572, endPoint y: 244, distance: 52.6
click at [562, 244] on div "Search a PDF's content A tool that can be used to semantic search a query from …" at bounding box center [550, 229] width 114 height 37
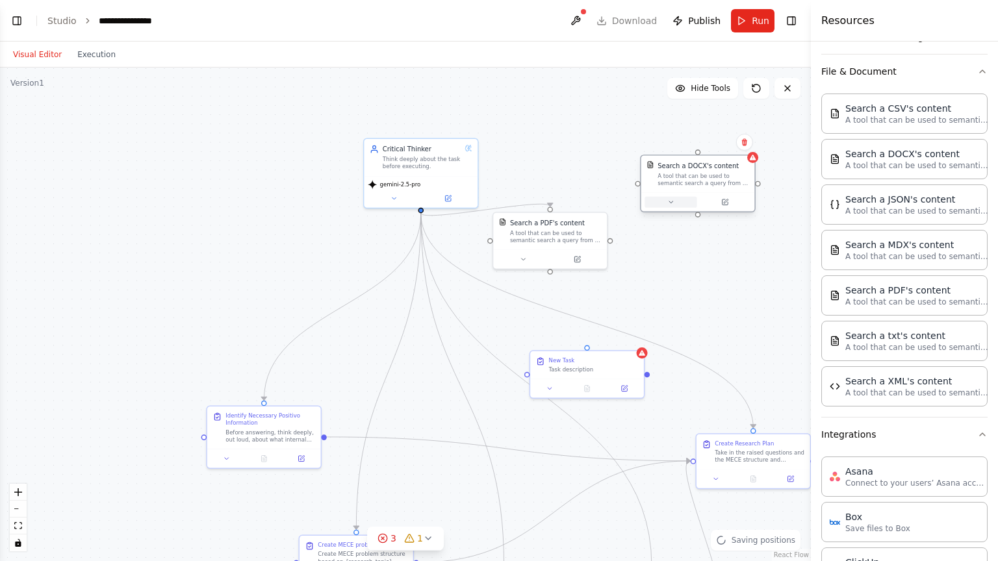
drag, startPoint x: 667, startPoint y: 256, endPoint x: 689, endPoint y: 200, distance: 59.8
click at [722, 179] on div "A tool that can be used to semantic search a query from a DOCX's content." at bounding box center [703, 179] width 92 height 15
click at [533, 133] on div ".deletable-edge-delete-btn { width: 20px; height: 20px; border: 0px solid #ffff…" at bounding box center [405, 315] width 811 height 494
drag, startPoint x: 421, startPoint y: 208, endPoint x: 698, endPoint y: 155, distance: 281.7
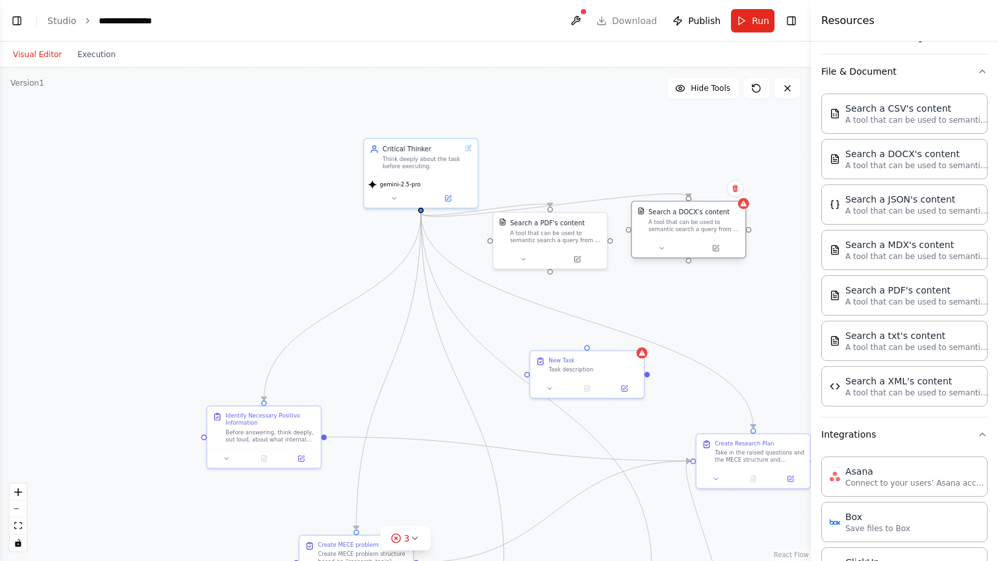
drag, startPoint x: 687, startPoint y: 194, endPoint x: 676, endPoint y: 241, distance: 48.6
click at [676, 241] on div at bounding box center [688, 247] width 114 height 19
click at [743, 204] on icon at bounding box center [744, 204] width 6 height 6
click at [717, 247] on icon at bounding box center [716, 248] width 5 height 5
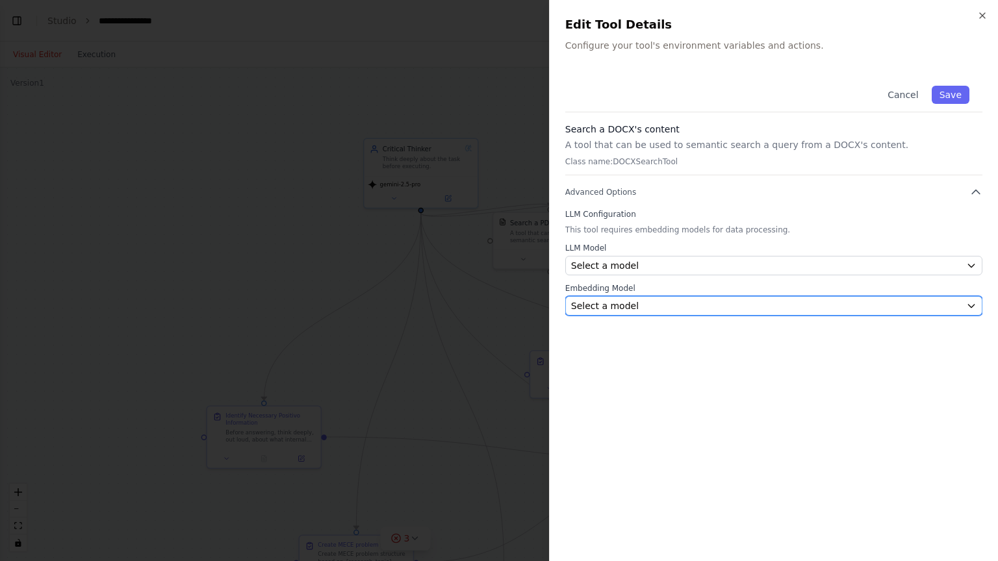
click at [670, 307] on div "Select a model" at bounding box center [766, 305] width 390 height 13
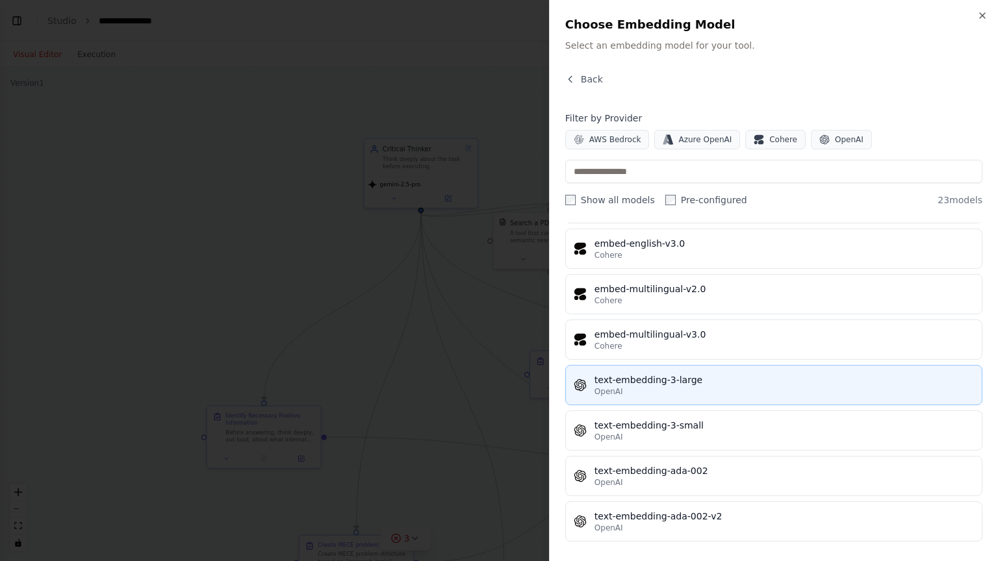
click at [845, 379] on div "text-embedding-3-large" at bounding box center [783, 380] width 379 height 13
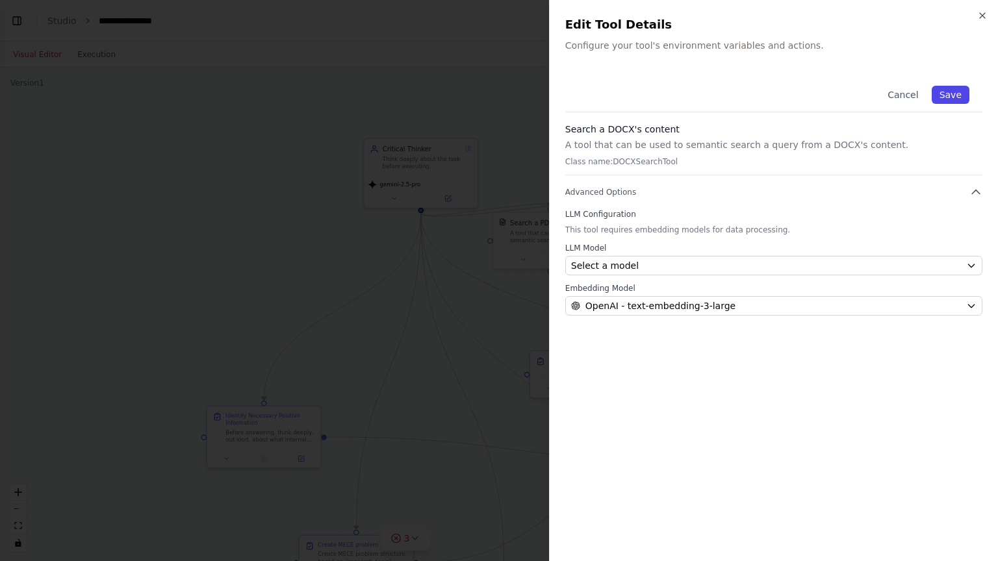
click at [952, 94] on button "Save" at bounding box center [951, 95] width 38 height 18
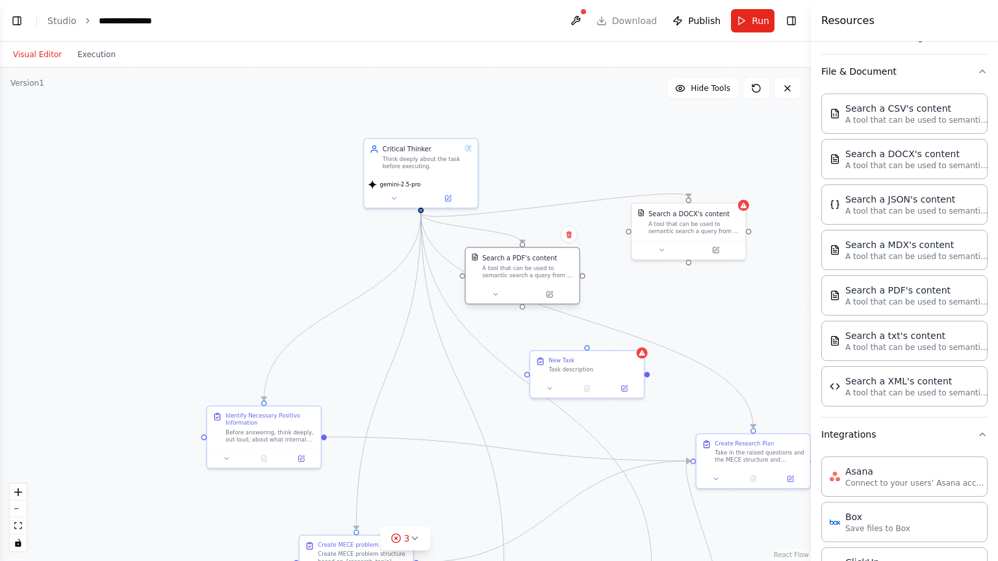
drag, startPoint x: 566, startPoint y: 236, endPoint x: 535, endPoint y: 272, distance: 46.9
click at [535, 272] on div "A tool that can be used to semantic search a query from a PDF's content." at bounding box center [528, 271] width 92 height 15
drag, startPoint x: 699, startPoint y: 226, endPoint x: 663, endPoint y: 254, distance: 45.4
click at [663, 254] on div "A tool that can be used to semantic search a query from a DOCX's content." at bounding box center [666, 253] width 92 height 15
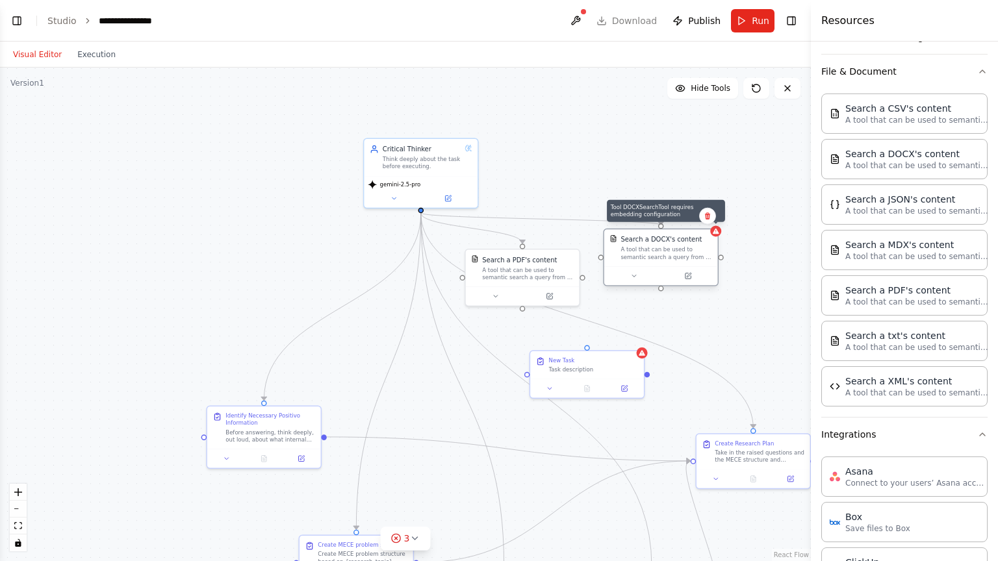
click at [714, 231] on icon at bounding box center [716, 232] width 6 height 6
click at [722, 236] on div ".deletable-edge-delete-btn { width: 20px; height: 20px; border: 0px solid #ffff…" at bounding box center [405, 315] width 811 height 494
click at [715, 238] on div "Search a DOCX's content A tool that can be used to semantic search a query from…" at bounding box center [661, 247] width 114 height 37
click at [691, 275] on icon at bounding box center [687, 275] width 7 height 7
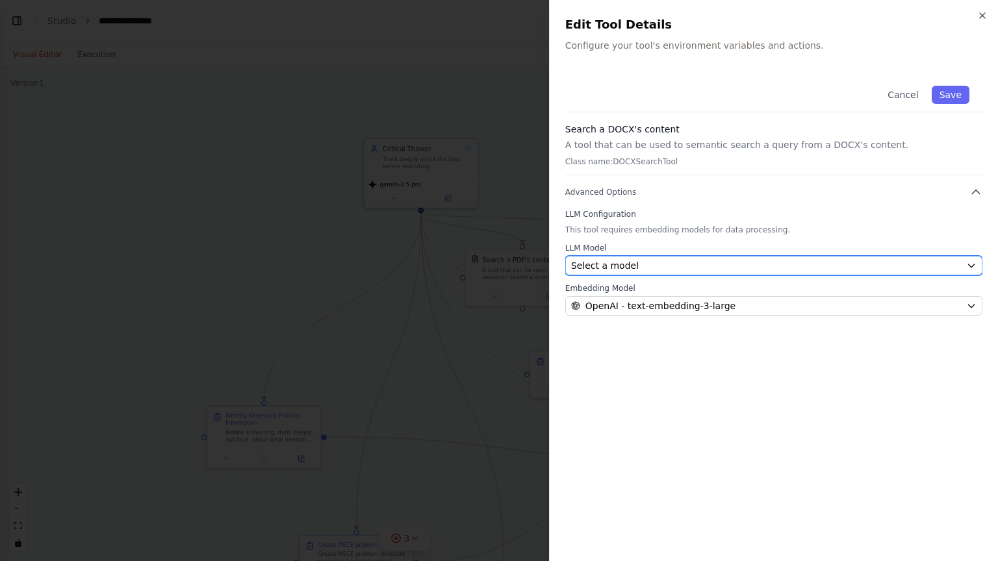
click at [801, 266] on div "Select a model" at bounding box center [766, 265] width 390 height 13
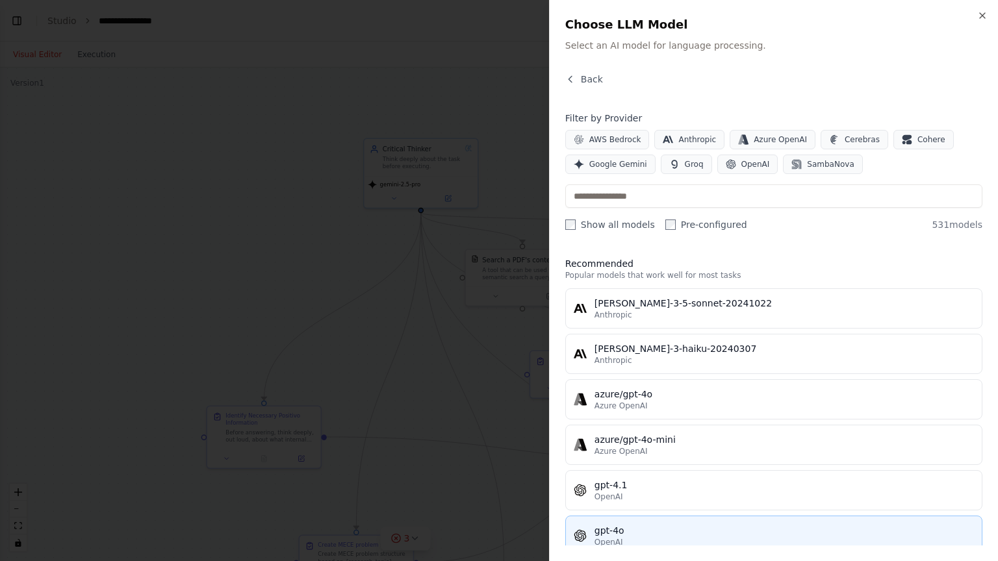
click at [661, 451] on div "OpenAI" at bounding box center [783, 542] width 379 height 10
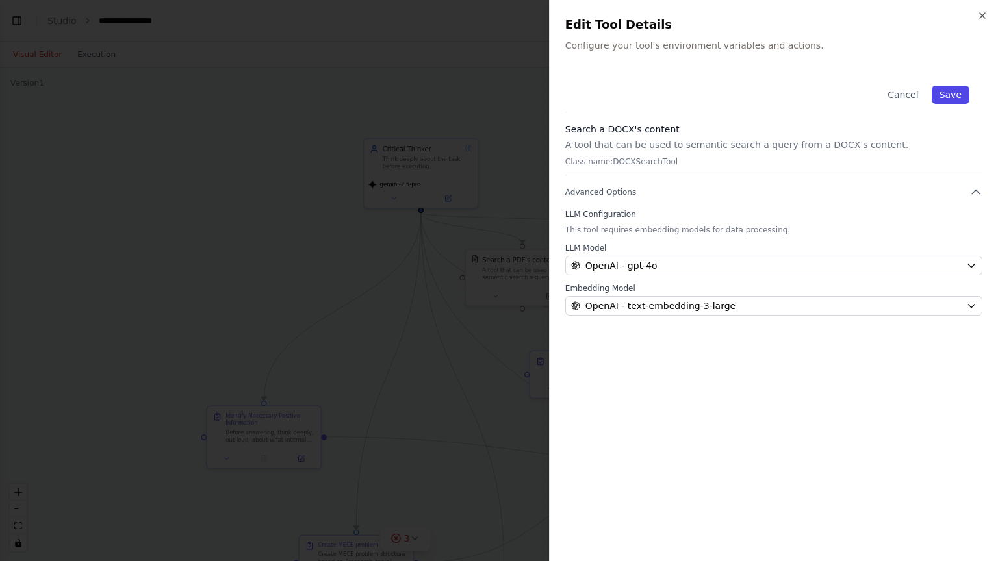
click at [960, 94] on button "Save" at bounding box center [951, 95] width 38 height 18
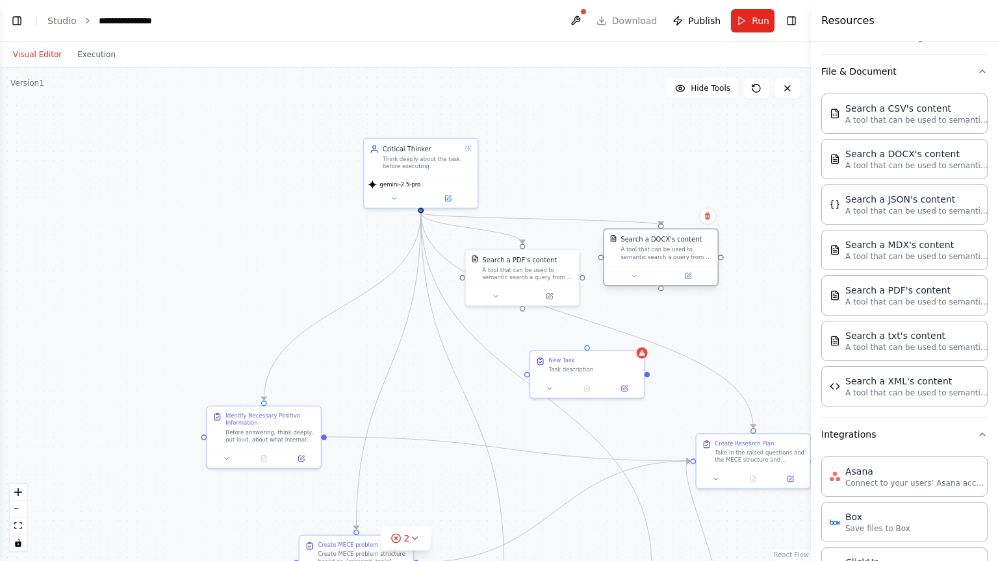
click at [660, 242] on div "Search a DOCX's content" at bounding box center [660, 239] width 81 height 9
drag, startPoint x: 594, startPoint y: 163, endPoint x: 562, endPoint y: 172, distance: 32.9
click at [581, 168] on div ".deletable-edge-delete-btn { width: 20px; height: 20px; border: 0px solid #ffff…" at bounding box center [405, 315] width 811 height 494
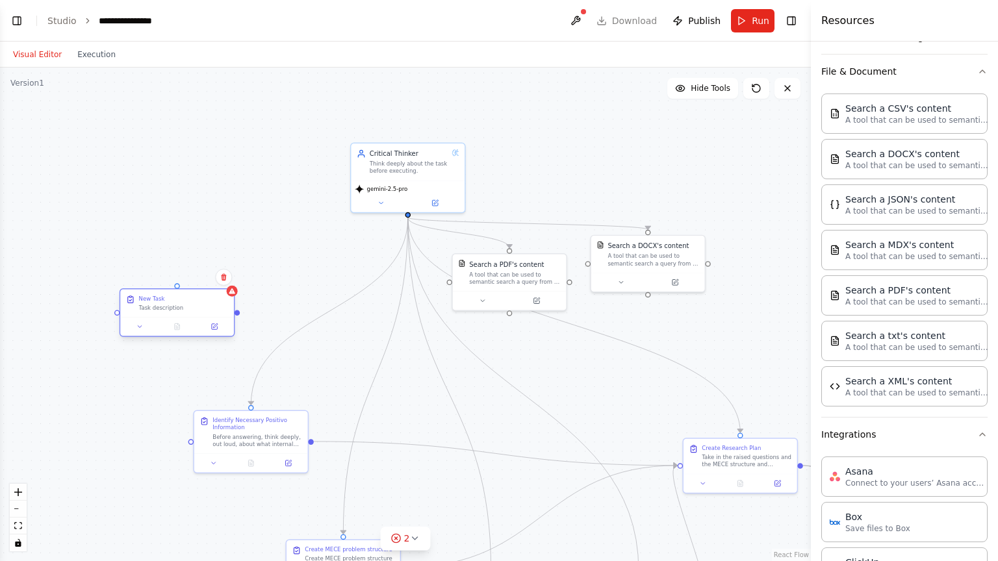
drag, startPoint x: 569, startPoint y: 364, endPoint x: 166, endPoint y: 307, distance: 406.7
click at [166, 302] on div "New Task" at bounding box center [184, 298] width 90 height 7
click at [186, 320] on div "New Task Task description" at bounding box center [177, 313] width 114 height 28
click at [152, 309] on div "New Task" at bounding box center [152, 307] width 26 height 7
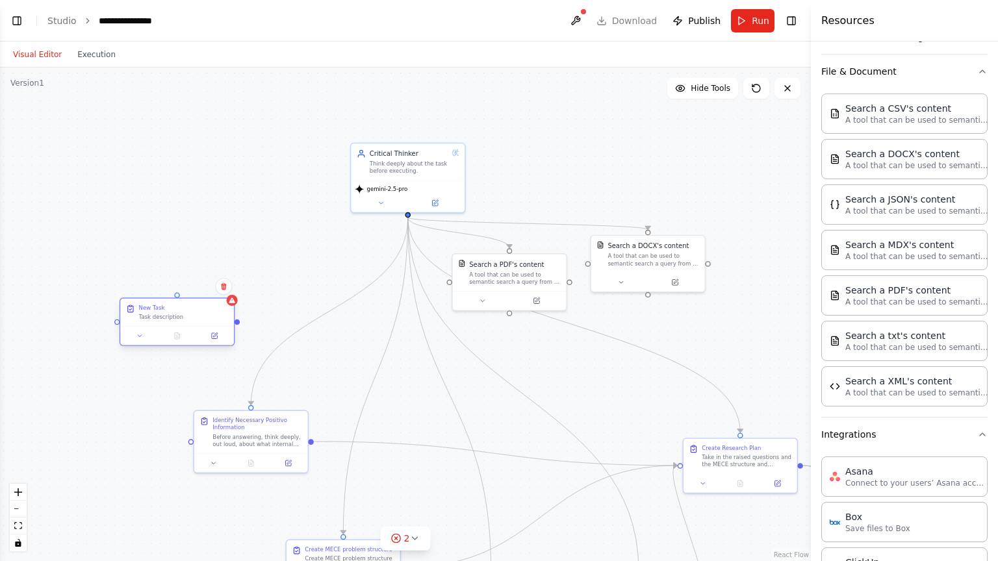
click at [152, 309] on div "New Task" at bounding box center [152, 307] width 26 height 7
click at [216, 333] on icon at bounding box center [215, 335] width 5 height 5
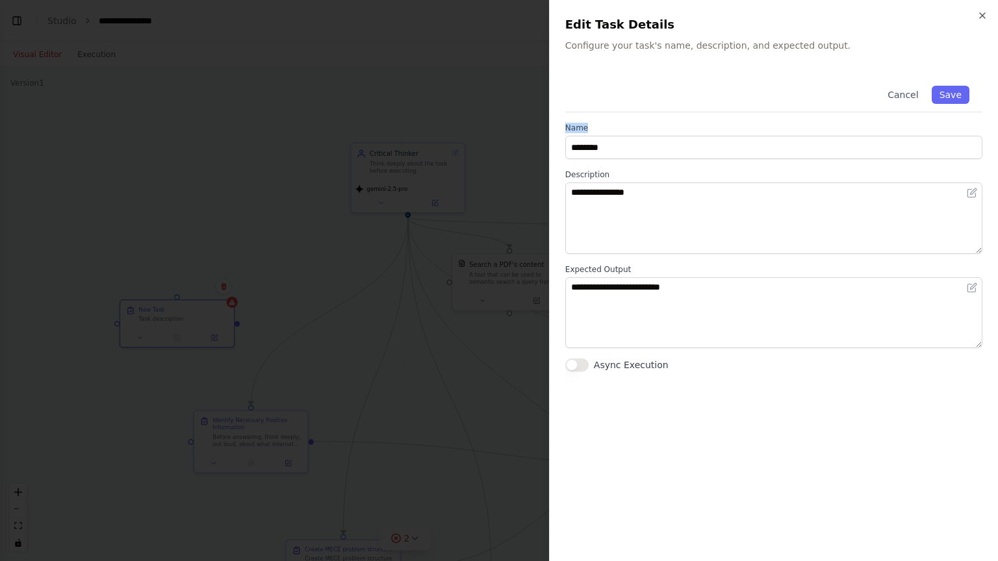
drag, startPoint x: 657, startPoint y: 130, endPoint x: 616, endPoint y: 138, distance: 42.3
click at [613, 138] on div "Name ********" at bounding box center [773, 141] width 417 height 36
drag, startPoint x: 645, startPoint y: 134, endPoint x: 643, endPoint y: 140, distance: 7.0
click at [644, 134] on div "Name ********" at bounding box center [773, 141] width 417 height 36
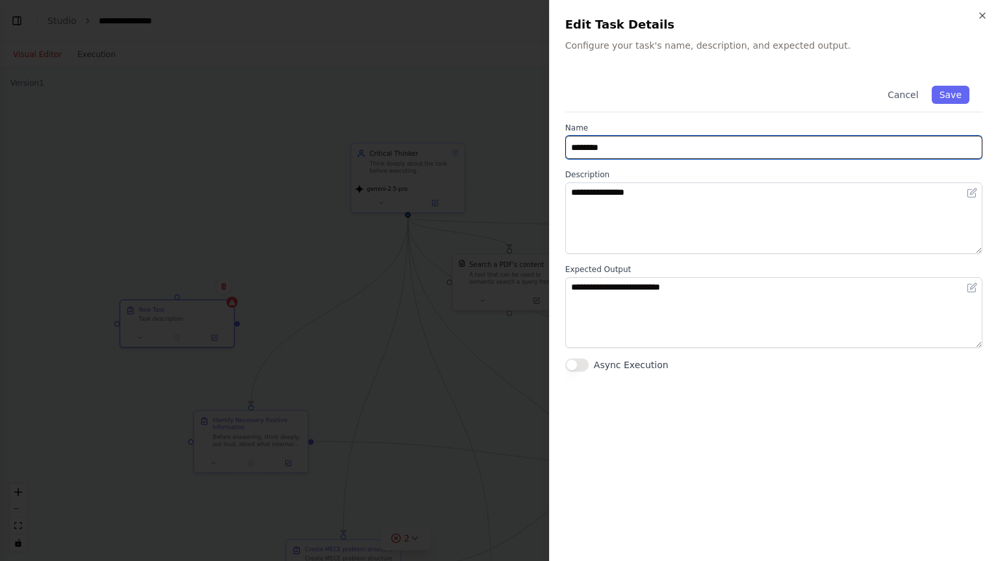
drag, startPoint x: 642, startPoint y: 147, endPoint x: 542, endPoint y: 129, distance: 101.8
click at [542, 129] on body "**********" at bounding box center [499, 280] width 998 height 561
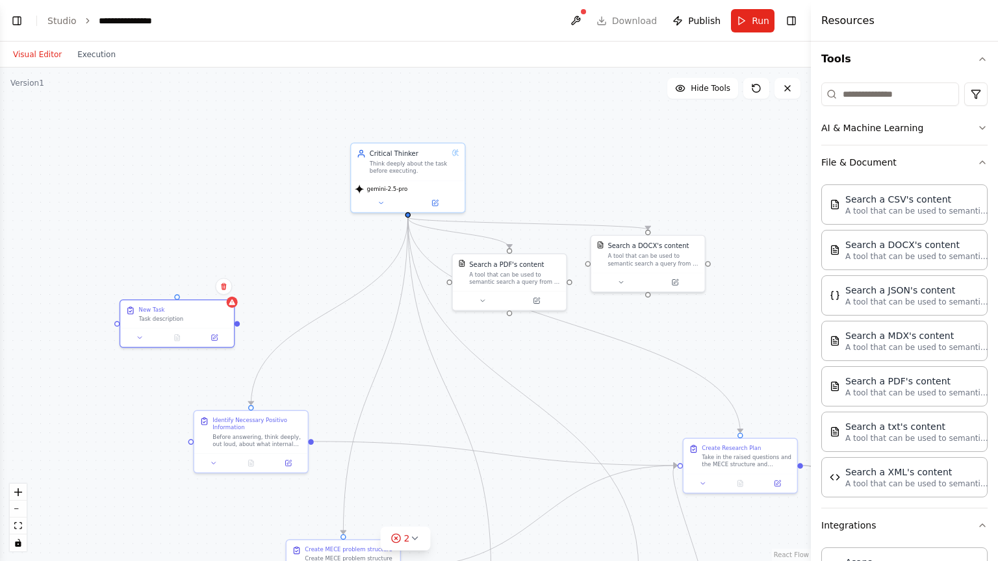
scroll to position [0, 0]
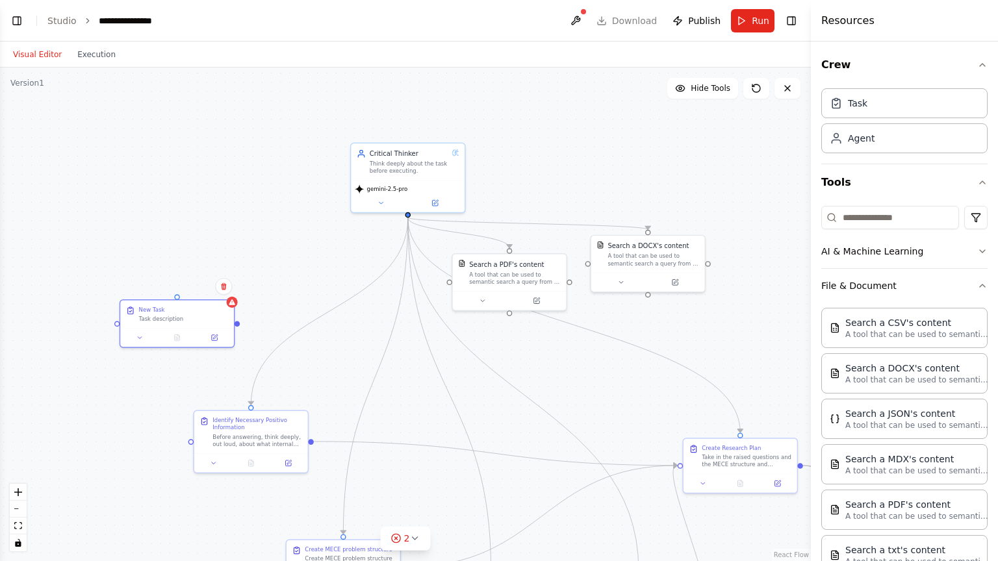
click at [739, 147] on div ".deletable-edge-delete-btn { width: 20px; height: 20px; border: 0px solid #ffff…" at bounding box center [405, 315] width 811 height 494
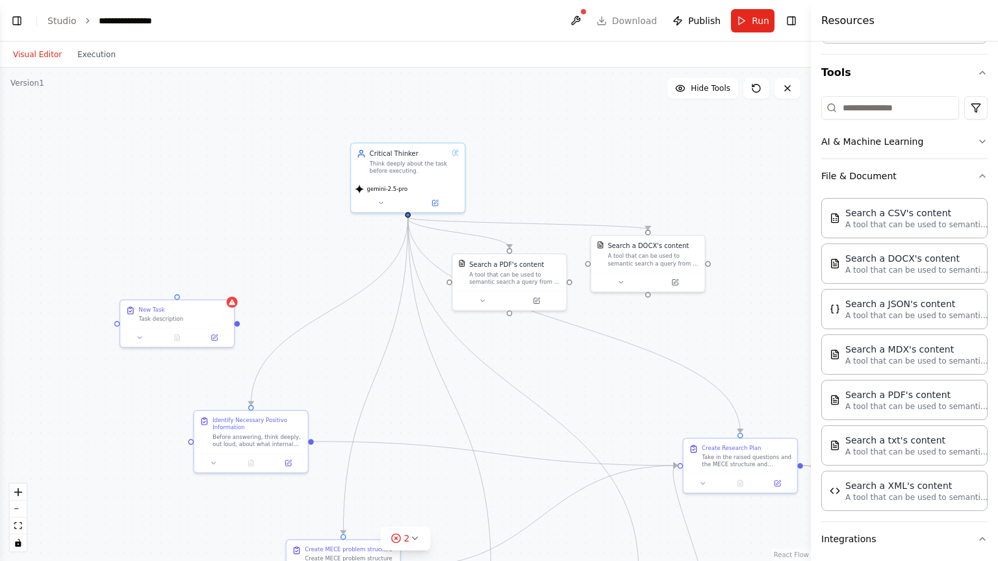
scroll to position [47, 0]
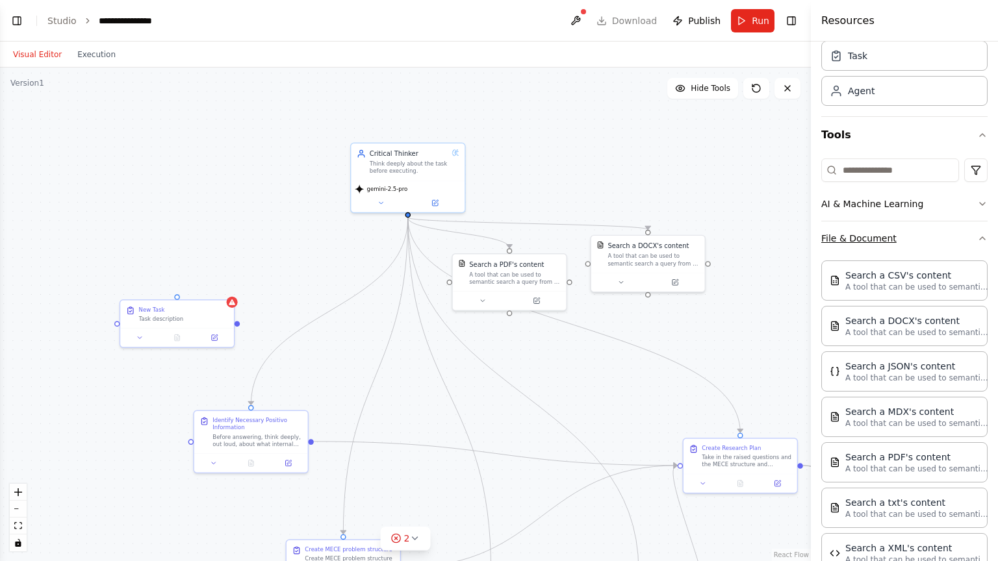
click at [960, 227] on button "File & Document" at bounding box center [904, 239] width 166 height 34
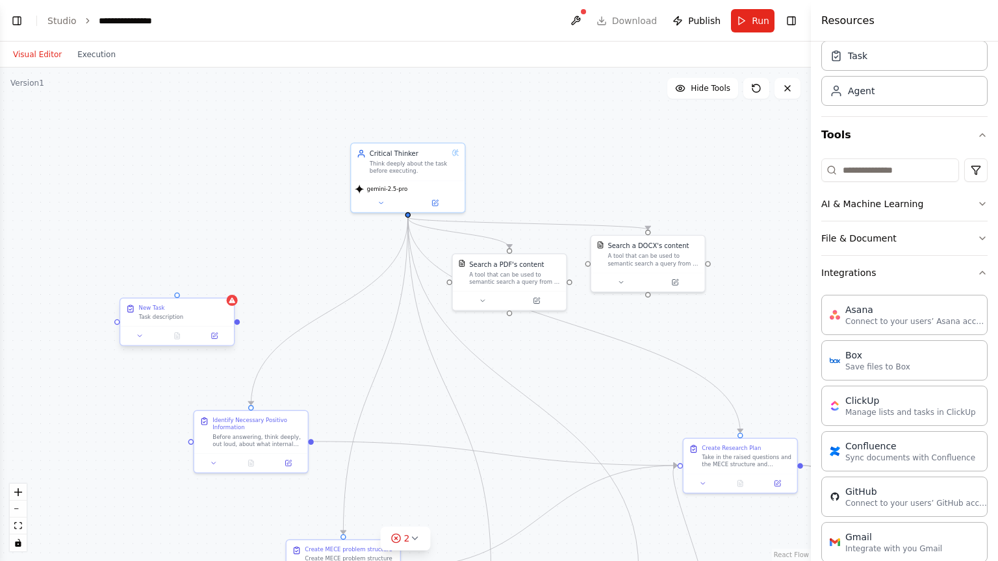
click at [182, 314] on div "Task description" at bounding box center [184, 316] width 90 height 7
click at [210, 340] on button at bounding box center [215, 336] width 32 height 11
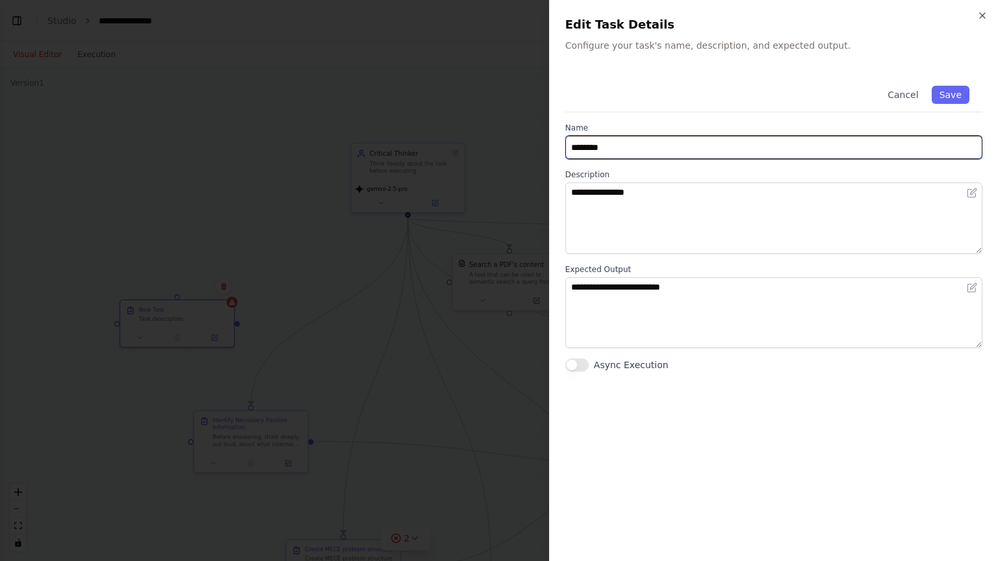
click at [668, 138] on input "********" at bounding box center [773, 147] width 417 height 23
type input "**********"
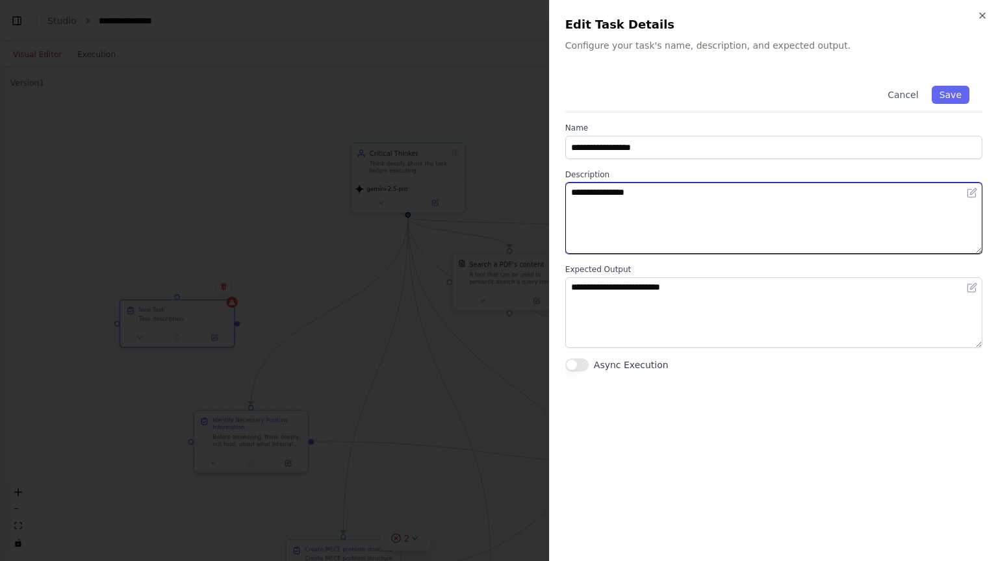
click at [668, 202] on textarea "**********" at bounding box center [773, 218] width 417 height 71
type textarea "**********"
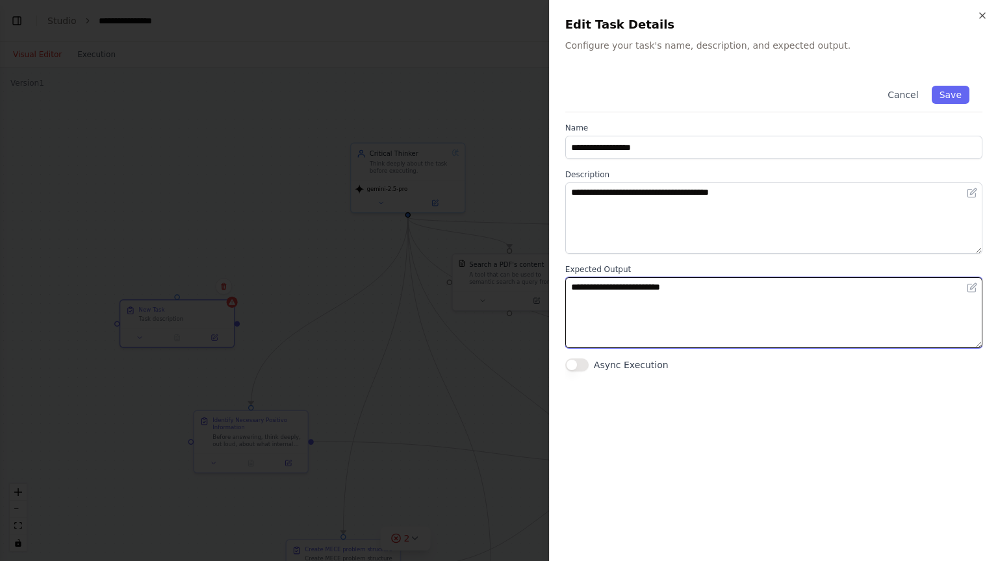
click at [696, 287] on textarea "**********" at bounding box center [773, 312] width 417 height 71
drag, startPoint x: 696, startPoint y: 287, endPoint x: 504, endPoint y: 257, distance: 194.7
click at [502, 257] on body "**********" at bounding box center [499, 280] width 998 height 561
type textarea "**********"
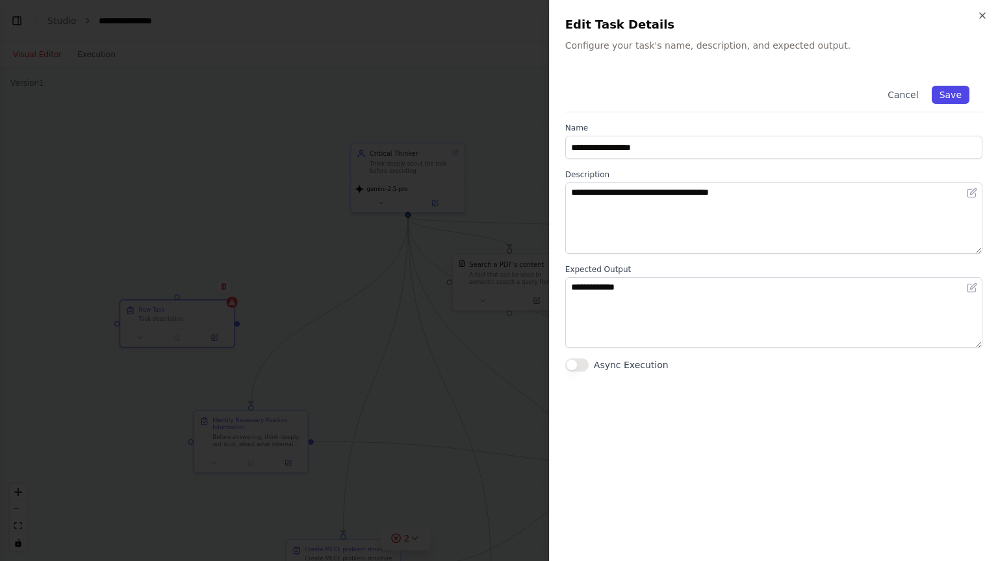
click at [959, 87] on button "Save" at bounding box center [951, 95] width 38 height 18
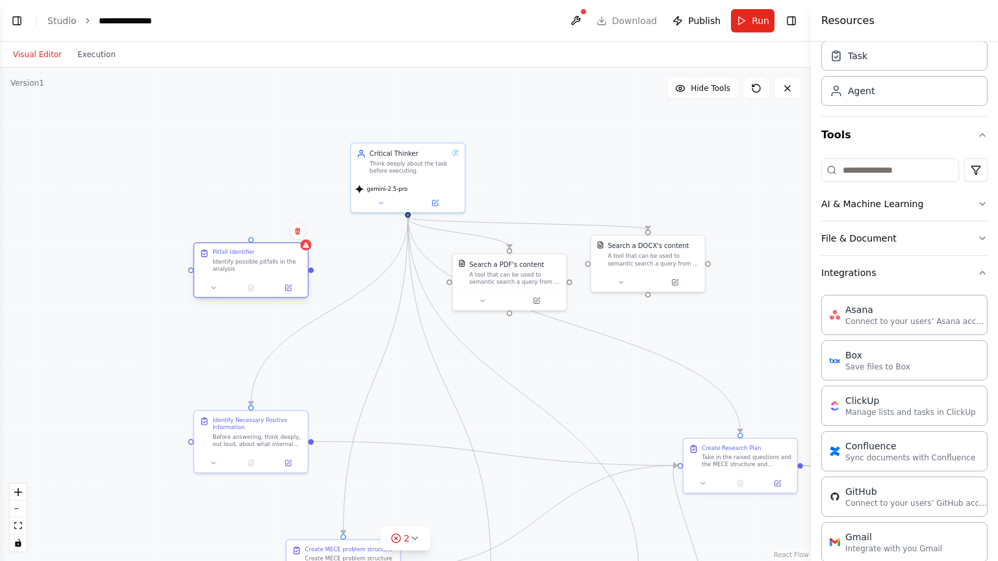
drag, startPoint x: 174, startPoint y: 297, endPoint x: 253, endPoint y: 240, distance: 97.3
click at [253, 242] on div "Pitfall Identifier Identify possible pitfalls in the analysis" at bounding box center [251, 270] width 116 height 56
drag, startPoint x: 252, startPoint y: 242, endPoint x: 277, endPoint y: 235, distance: 25.7
click at [277, 235] on div "Pitfall Identifier Identify possible pitfalls in the analysis" at bounding box center [269, 251] width 114 height 35
drag, startPoint x: 210, startPoint y: 260, endPoint x: 405, endPoint y: 213, distance: 200.4
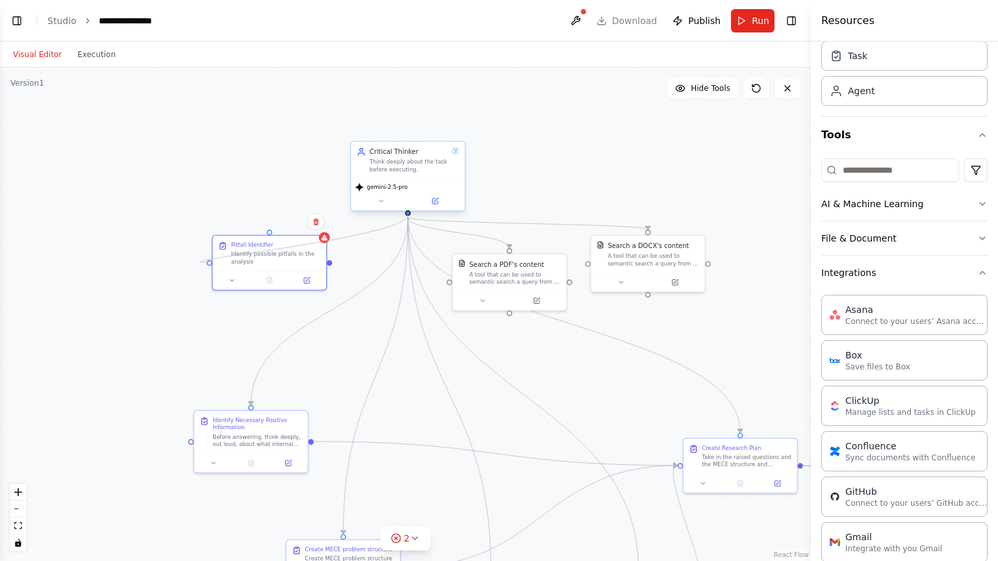
drag, startPoint x: 314, startPoint y: 259, endPoint x: 345, endPoint y: 349, distance: 94.7
click at [345, 349] on div "Identify possible pitfalls in the analysis" at bounding box center [304, 348] width 90 height 15
drag, startPoint x: 356, startPoint y: 353, endPoint x: 684, endPoint y: 468, distance: 347.6
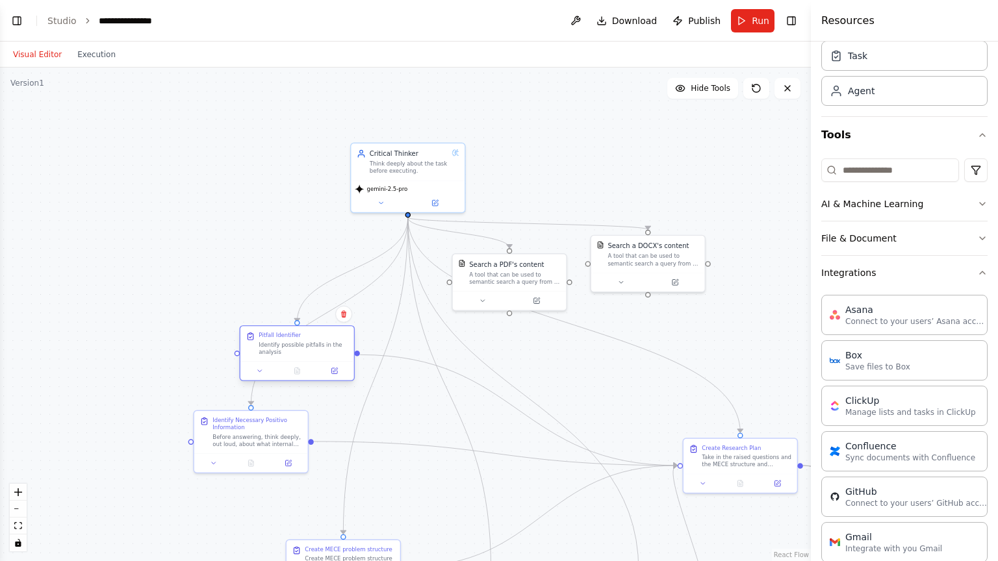
click at [307, 351] on div "Identify possible pitfalls in the analysis" at bounding box center [304, 348] width 90 height 15
click at [236, 288] on div ".deletable-edge-delete-btn { width: 20px; height: 20px; border: 0px solid #ffff…" at bounding box center [405, 315] width 811 height 494
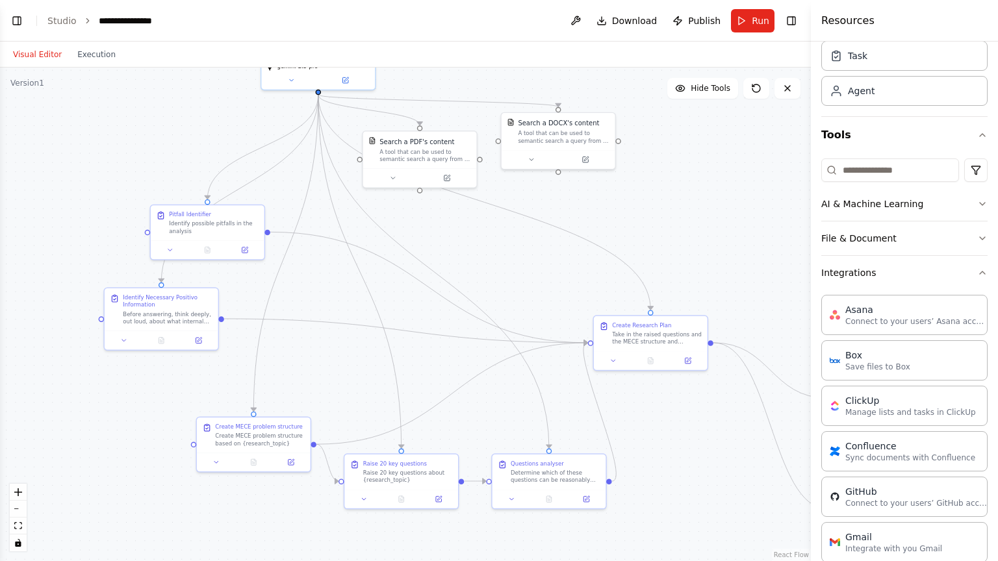
drag, startPoint x: 548, startPoint y: 387, endPoint x: 498, endPoint y: 269, distance: 128.0
click at [491, 268] on div ".deletable-edge-delete-btn { width: 20px; height: 20px; border: 0px solid #ffff…" at bounding box center [405, 315] width 811 height 494
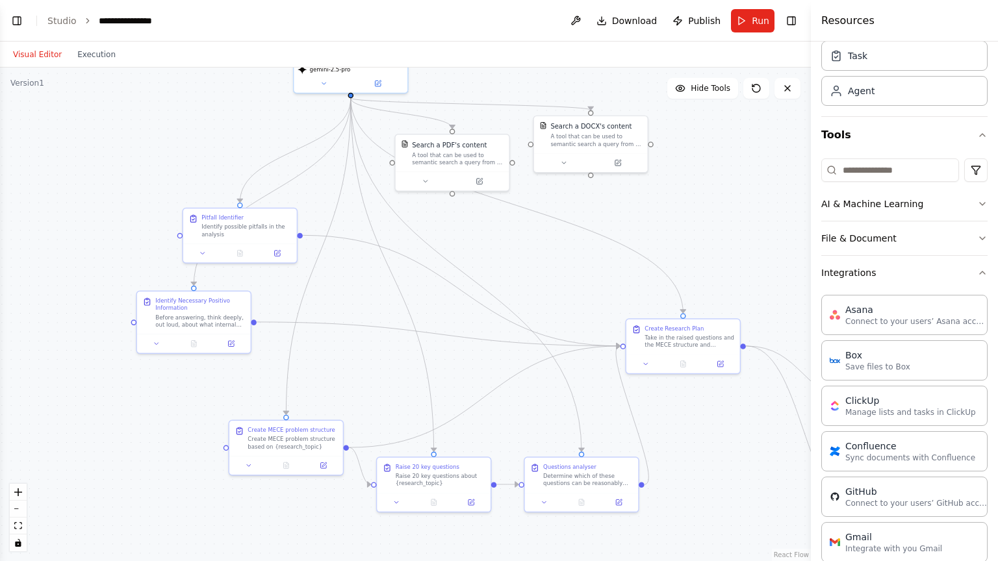
drag, startPoint x: 496, startPoint y: 265, endPoint x: 485, endPoint y: 259, distance: 13.1
click at [485, 259] on div ".deletable-edge-delete-btn { width: 20px; height: 20px; border: 0px solid #ffff…" at bounding box center [405, 315] width 811 height 494
click at [275, 230] on div "Identify possible pitfalls in the analysis" at bounding box center [246, 229] width 90 height 15
click at [611, 255] on div ".deletable-edge-delete-btn { width: 20px; height: 20px; border: 0px solid #ffff…" at bounding box center [405, 315] width 811 height 494
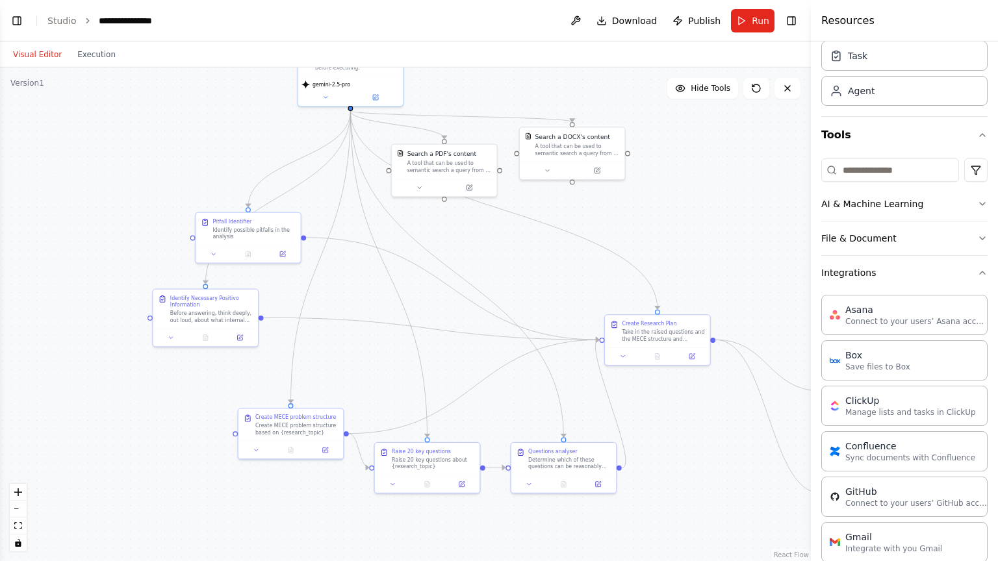
click at [704, 159] on div ".deletable-edge-delete-btn { width: 20px; height: 20px; border: 0px solid #ffff…" at bounding box center [405, 315] width 811 height 494
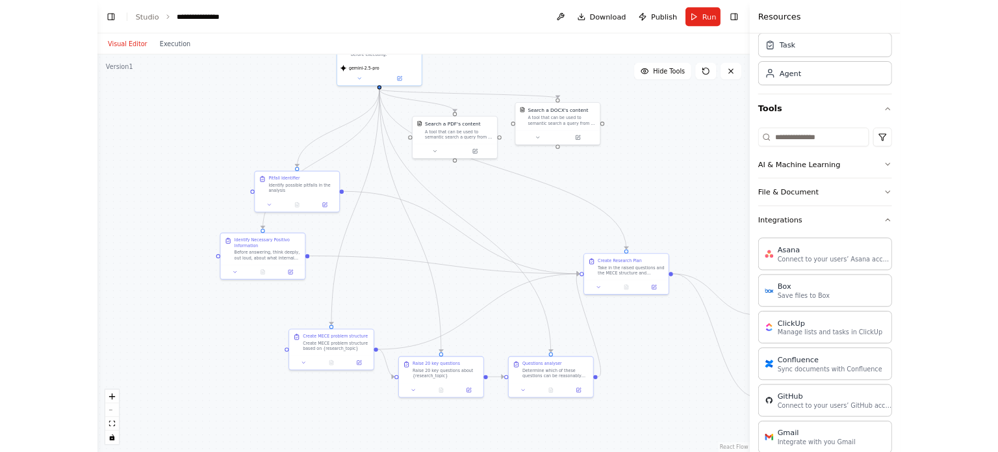
scroll to position [0, 0]
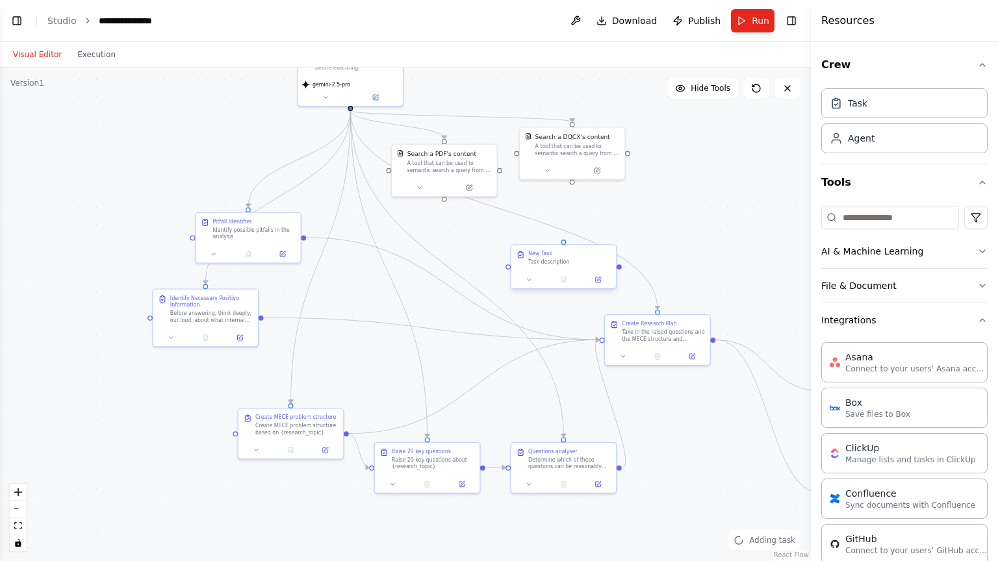
click at [552, 262] on div "Task description" at bounding box center [569, 262] width 83 height 6
drag, startPoint x: 556, startPoint y: 269, endPoint x: 702, endPoint y: 208, distance: 158.4
click at [702, 208] on div "New Task Task description" at bounding box center [708, 198] width 105 height 25
drag, startPoint x: 705, startPoint y: 193, endPoint x: 698, endPoint y: 209, distance: 17.5
click at [698, 209] on div "New Task" at bounding box center [706, 211] width 83 height 6
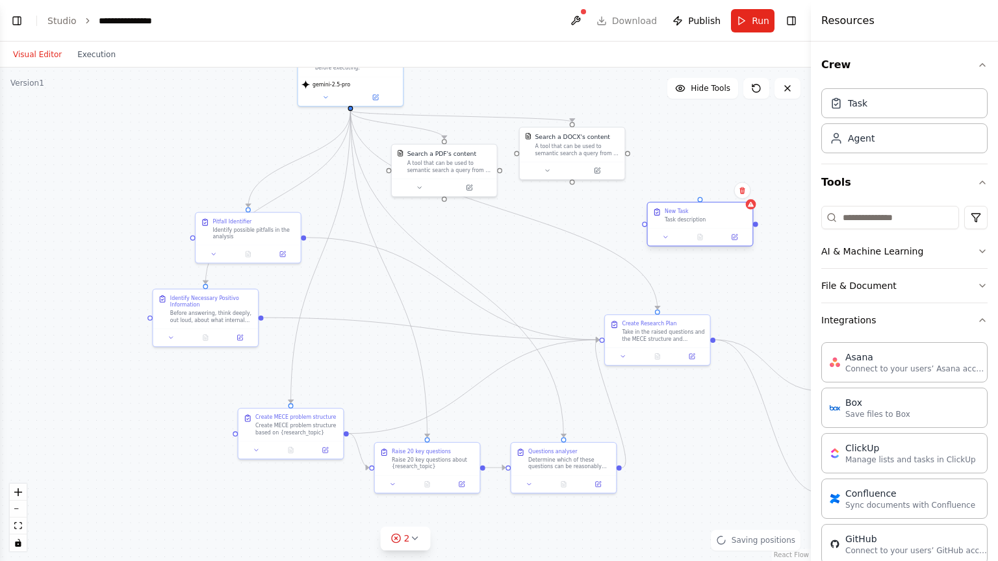
click at [675, 213] on div "New Task" at bounding box center [677, 211] width 24 height 6
click at [697, 221] on div "Task description" at bounding box center [706, 219] width 83 height 6
click at [733, 236] on icon at bounding box center [734, 237] width 5 height 5
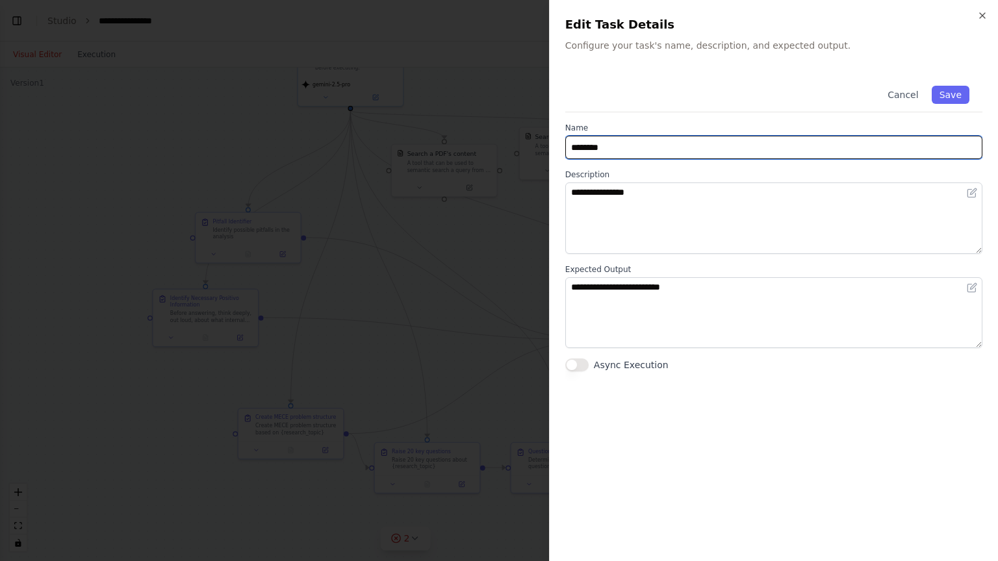
drag, startPoint x: 702, startPoint y: 135, endPoint x: 528, endPoint y: 133, distance: 173.5
click at [528, 133] on body "**********" at bounding box center [499, 280] width 998 height 561
type input "**********"
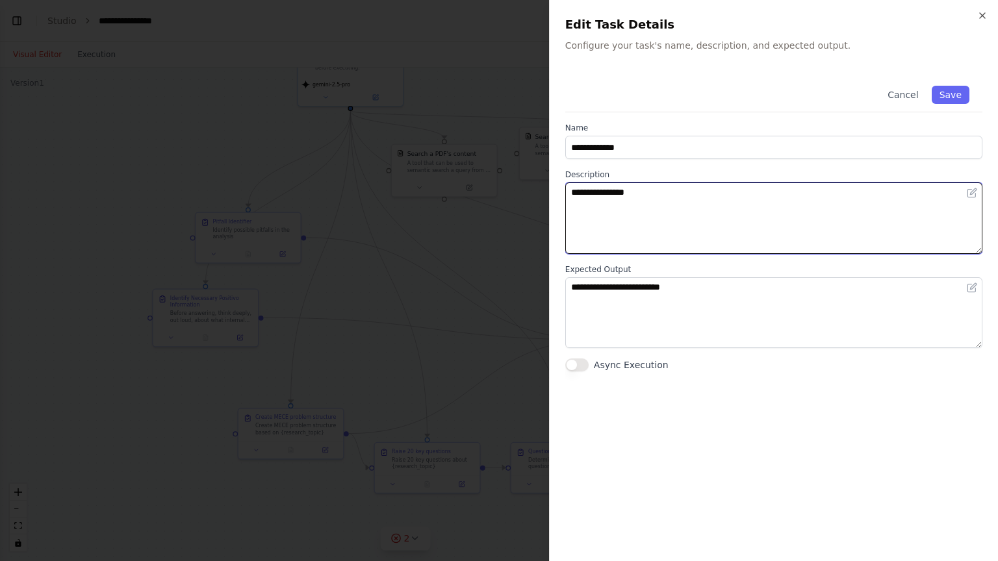
click at [656, 197] on textarea "**********" at bounding box center [773, 218] width 417 height 71
click at [642, 192] on textarea "**********" at bounding box center [773, 218] width 417 height 71
type textarea "**********"
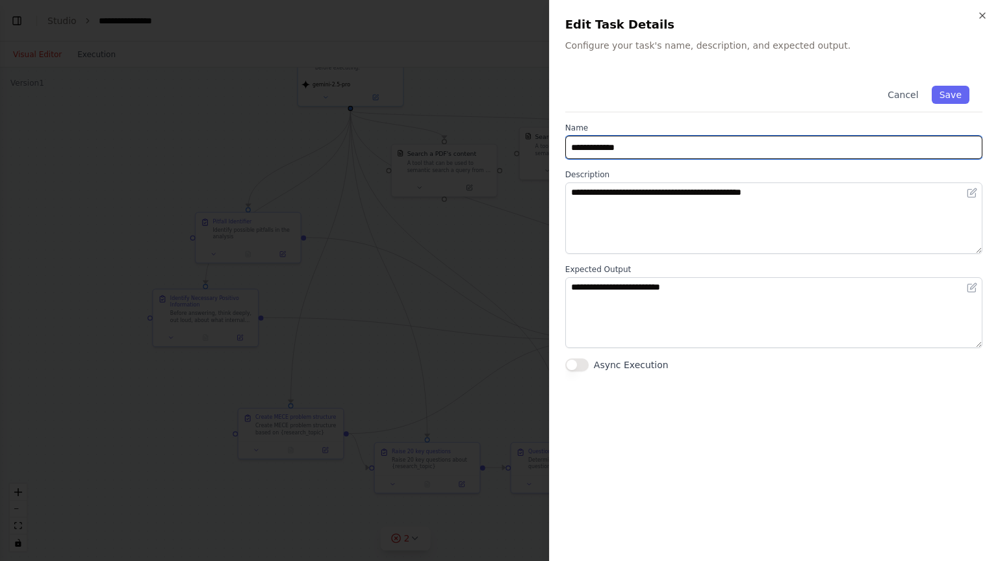
click at [650, 147] on input "**********" at bounding box center [773, 147] width 417 height 23
click at [595, 148] on input "**********" at bounding box center [773, 147] width 417 height 23
type input "**********"
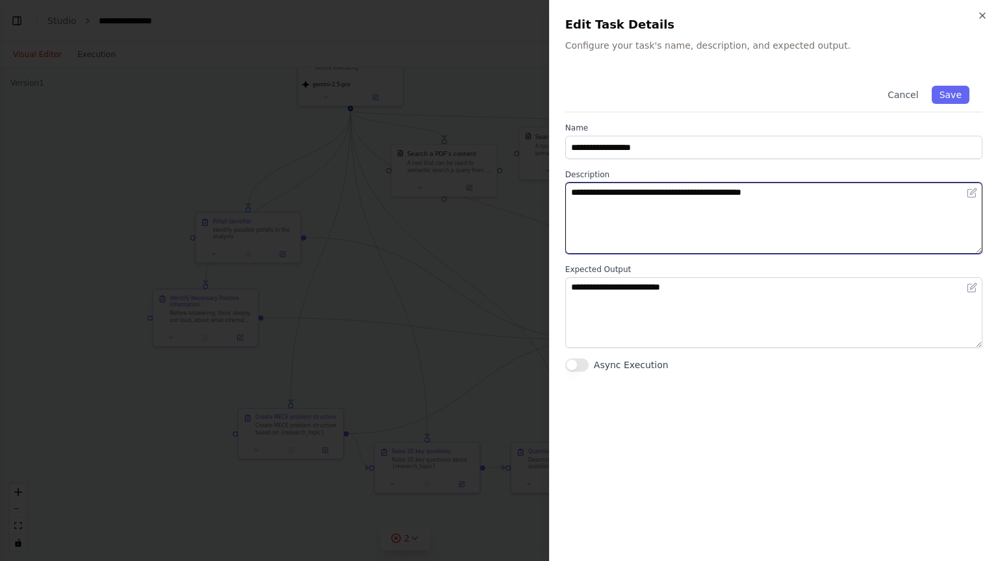
click at [824, 204] on textarea "**********" at bounding box center [773, 218] width 417 height 71
type textarea "**********"
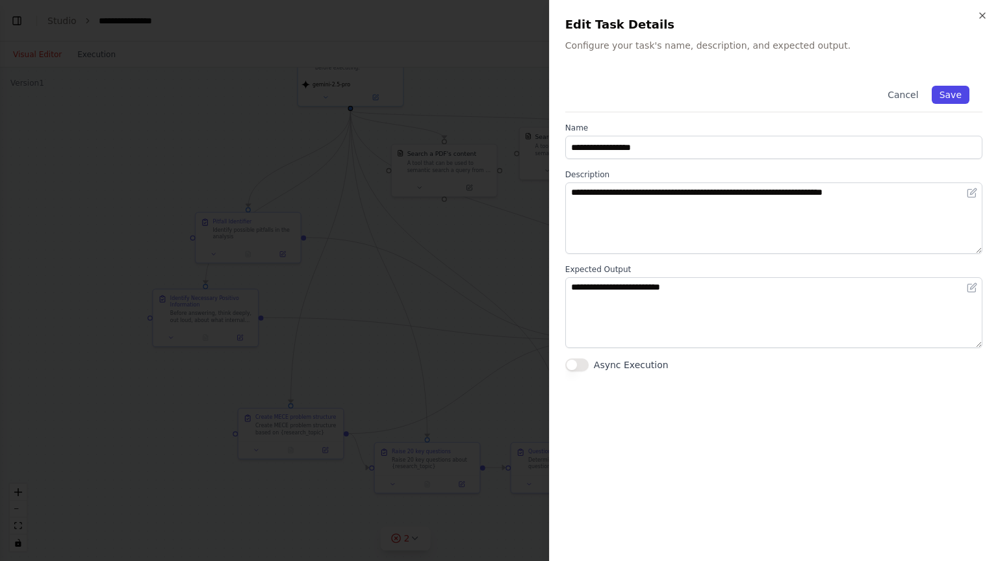
click at [960, 94] on button "Save" at bounding box center [951, 95] width 38 height 18
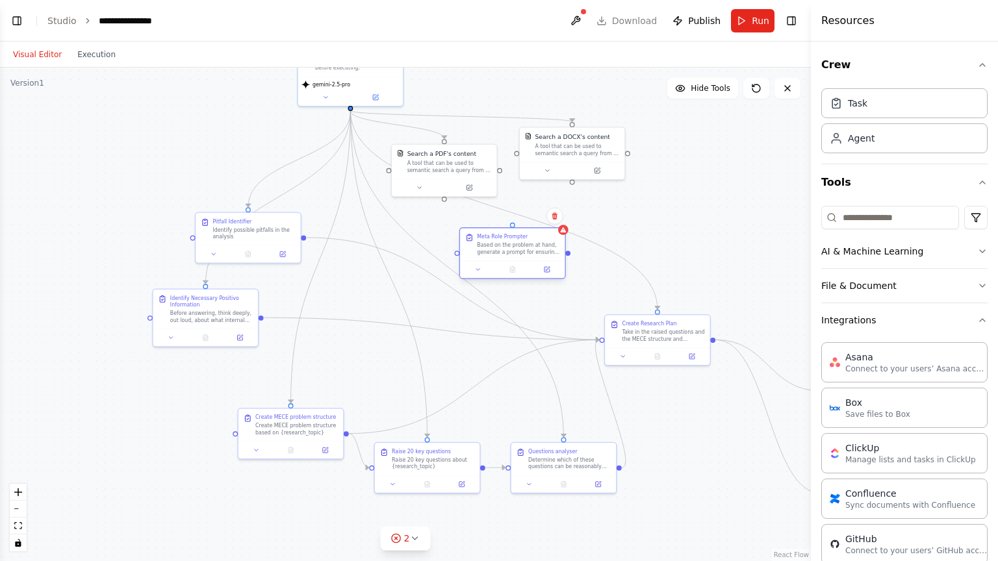
drag, startPoint x: 700, startPoint y: 222, endPoint x: 505, endPoint y: 248, distance: 196.6
click at [505, 248] on div "Based on the problem at hand, generate a prompt for ensuring best AI behavior" at bounding box center [518, 249] width 83 height 14
click at [349, 112] on circle "Edge from 366a1339-7bf6-425d-ad26-c733098fe781 to aba9833f-10ed-474e-98ad-850df…" at bounding box center [350, 115] width 8 height 8
click at [351, 83] on div "gemini-2.5-pro" at bounding box center [350, 83] width 98 height 8
drag, startPoint x: 348, startPoint y: 107, endPoint x: 516, endPoint y: 225, distance: 205.1
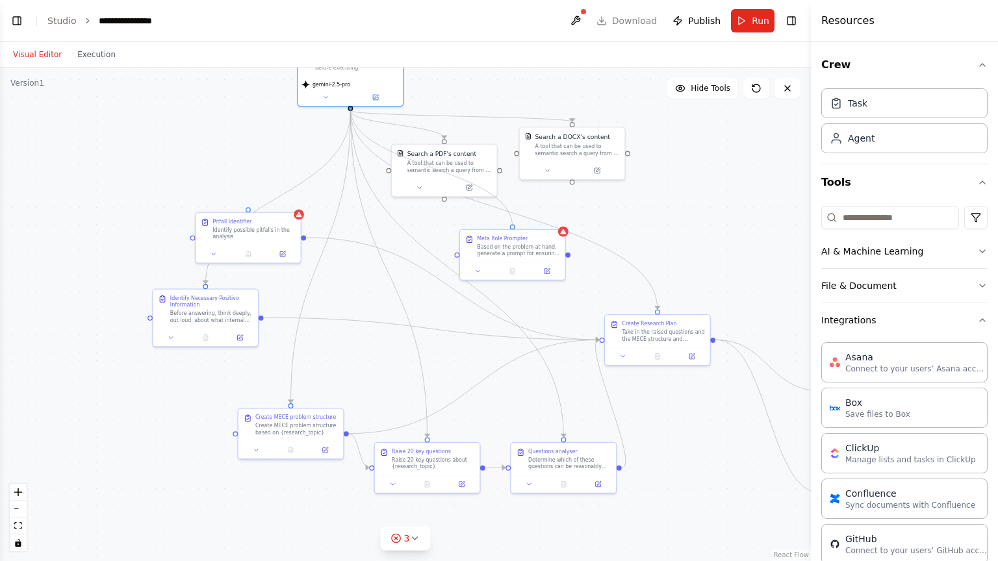
click at [516, 225] on div ".deletable-edge-delete-btn { width: 20px; height: 20px; border: 0px solid #ffff…" at bounding box center [405, 315] width 811 height 494
click at [299, 214] on icon at bounding box center [299, 212] width 6 height 5
drag, startPoint x: 263, startPoint y: 228, endPoint x: 298, endPoint y: 242, distance: 37.3
click at [298, 242] on div "Identify possible pitfalls in the analysis" at bounding box center [288, 249] width 83 height 14
drag, startPoint x: 282, startPoint y: 226, endPoint x: 353, endPoint y: 110, distance: 136.5
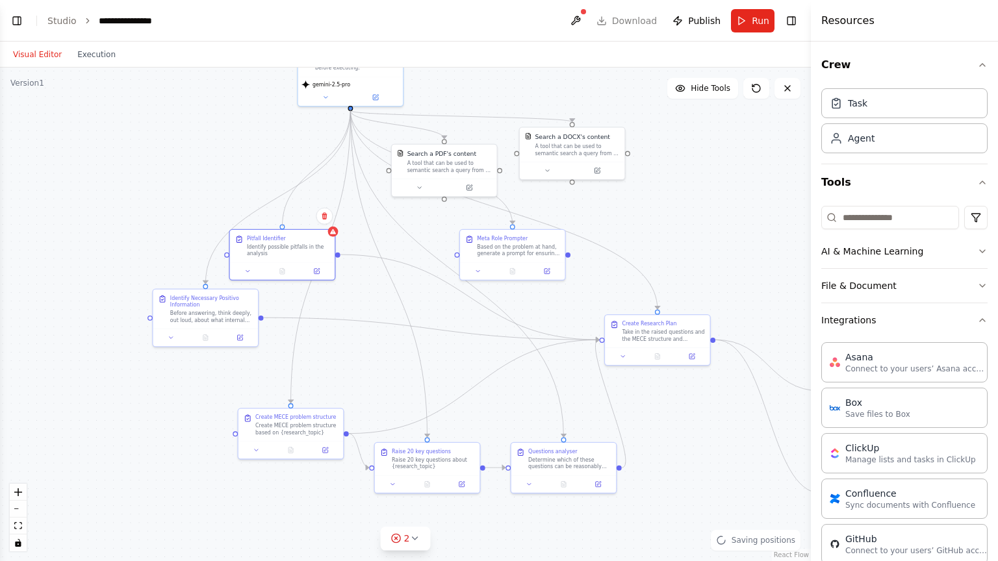
click at [353, 110] on div ".deletable-edge-delete-btn { width: 20px; height: 20px; border: 0px solid #ffff…" at bounding box center [405, 315] width 811 height 494
drag, startPoint x: 496, startPoint y: 246, endPoint x: 405, endPoint y: 249, distance: 91.0
click at [405, 249] on div "Based on the problem at hand, generate a prompt for ensuring best AI behavior" at bounding box center [424, 249] width 83 height 14
drag, startPoint x: 473, startPoint y: 255, endPoint x: 600, endPoint y: 336, distance: 151.0
click at [600, 336] on div ".deletable-edge-delete-btn { width: 20px; height: 20px; border: 0px solid #ffff…" at bounding box center [405, 315] width 811 height 494
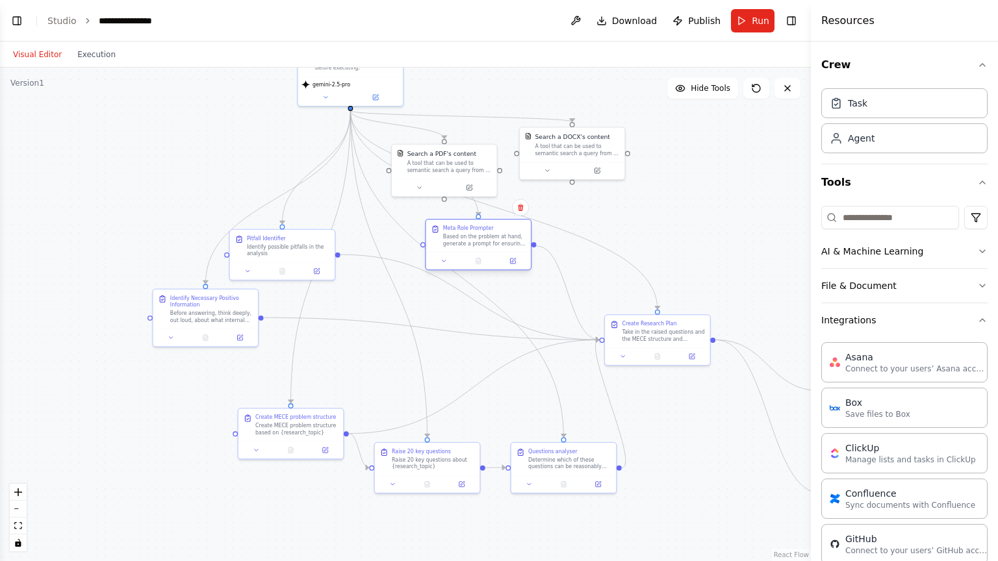
drag, startPoint x: 418, startPoint y: 261, endPoint x: 476, endPoint y: 251, distance: 57.9
click at [476, 252] on div at bounding box center [478, 261] width 105 height 18
click at [683, 226] on div ".deletable-edge-delete-btn { width: 20px; height: 20px; border: 0px solid #ffff…" at bounding box center [405, 315] width 811 height 494
click at [741, 30] on button "Run" at bounding box center [753, 20] width 44 height 23
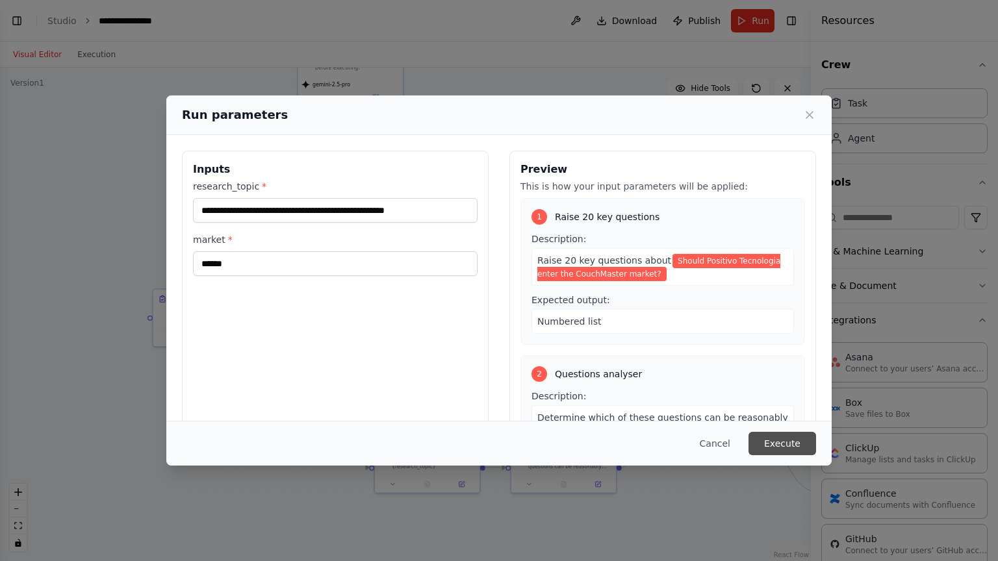
click at [765, 444] on button "Execute" at bounding box center [782, 443] width 68 height 23
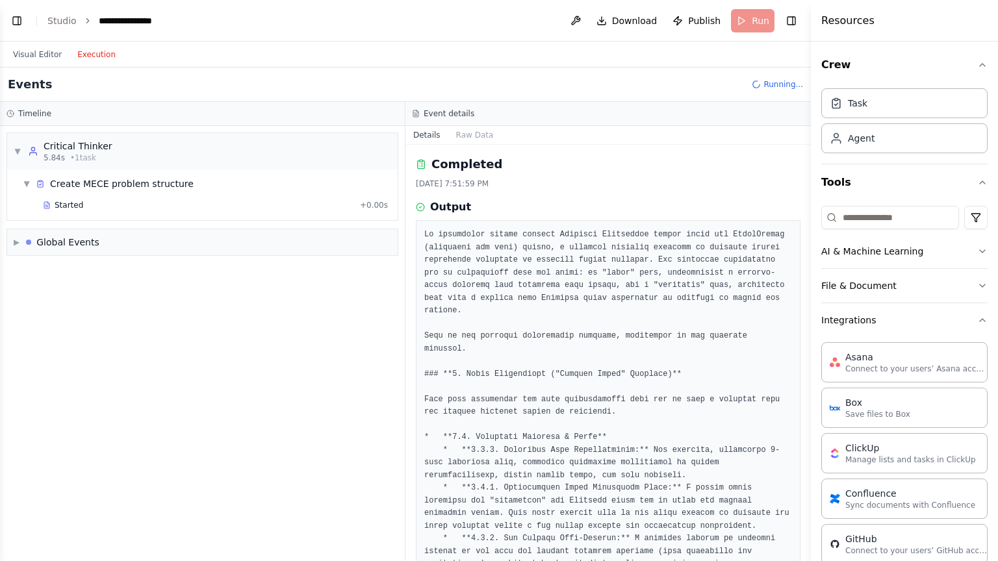
click at [84, 56] on button "Execution" at bounding box center [97, 55] width 54 height 16
click at [301, 325] on div "▼ Critical Thinker 5.84s • 1 task ▼ Create MECE problem structure Started + 0.0…" at bounding box center [202, 343] width 405 height 435
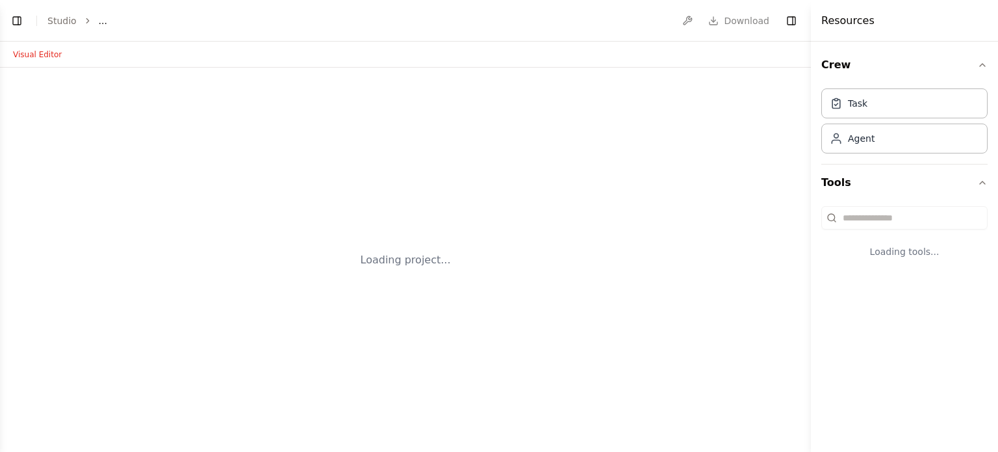
select select "****"
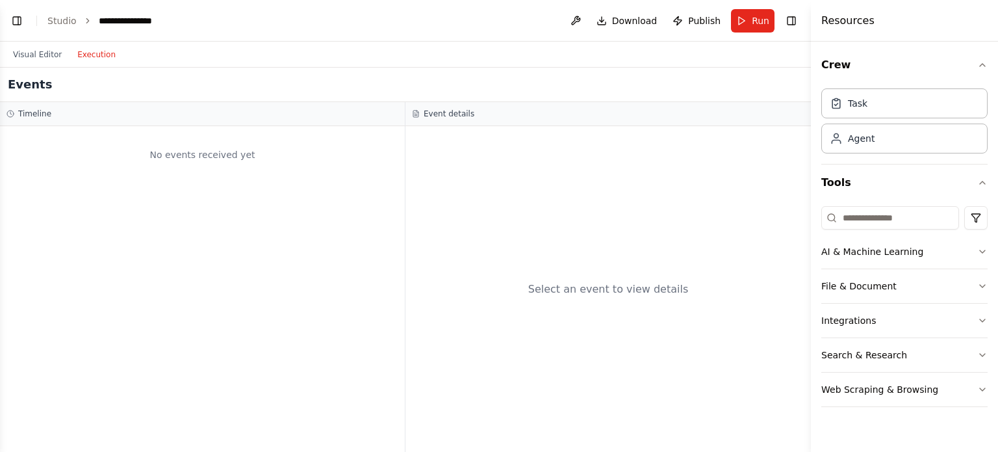
click at [96, 54] on button "Execution" at bounding box center [97, 55] width 54 height 16
click at [46, 54] on button "Visual Editor" at bounding box center [37, 55] width 64 height 16
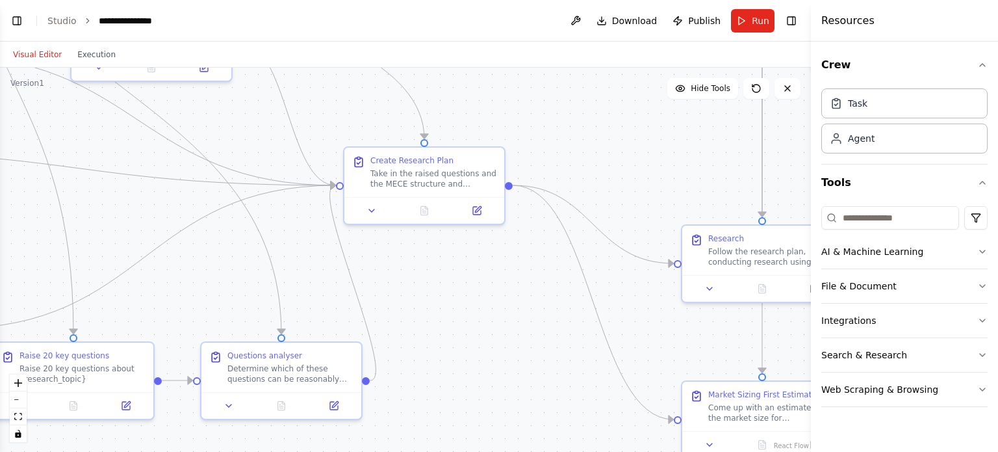
drag, startPoint x: 277, startPoint y: 223, endPoint x: 448, endPoint y: 289, distance: 182.4
click at [448, 289] on div ".deletable-edge-delete-btn { width: 20px; height: 20px; border: 0px solid #ffff…" at bounding box center [405, 260] width 811 height 384
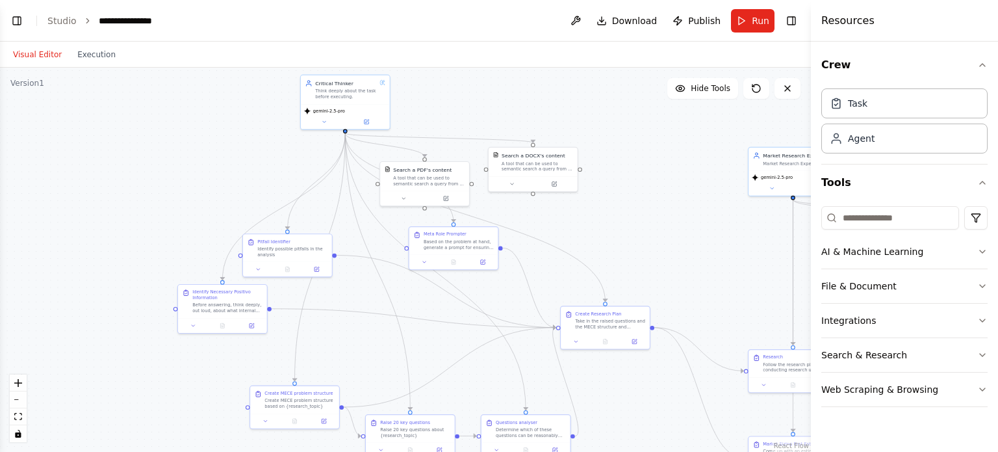
drag, startPoint x: 261, startPoint y: 153, endPoint x: 475, endPoint y: 274, distance: 245.8
click at [475, 274] on div ".deletable-edge-delete-btn { width: 20px; height: 20px; border: 0px solid #ffff…" at bounding box center [405, 260] width 811 height 384
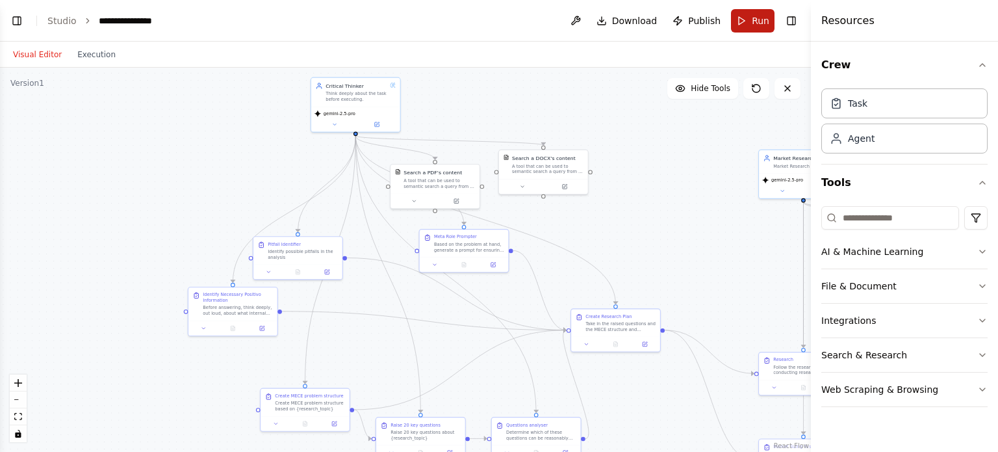
click at [764, 30] on button "Run" at bounding box center [753, 20] width 44 height 23
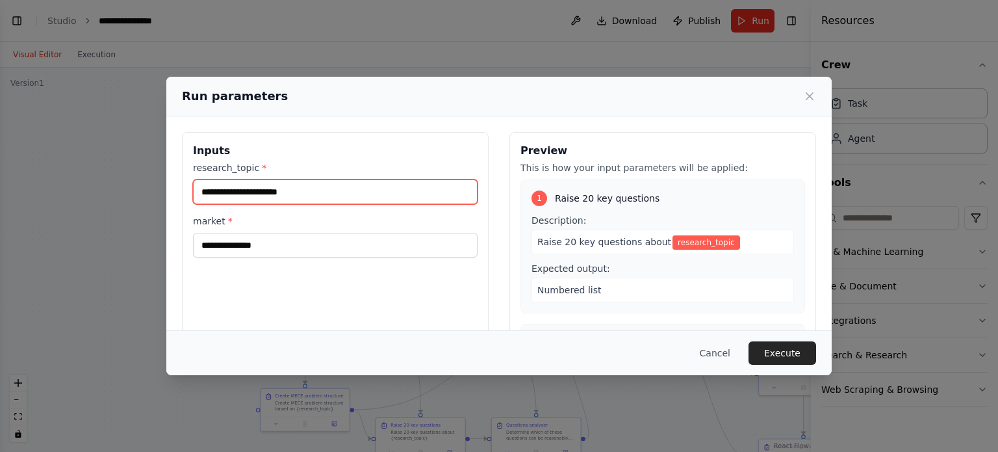
click at [370, 194] on input "research_topic *" at bounding box center [335, 191] width 285 height 25
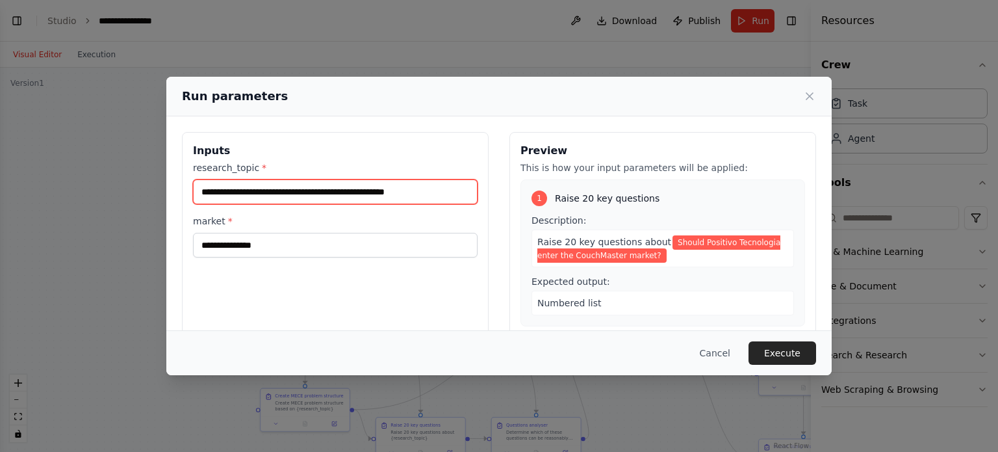
type input "**********"
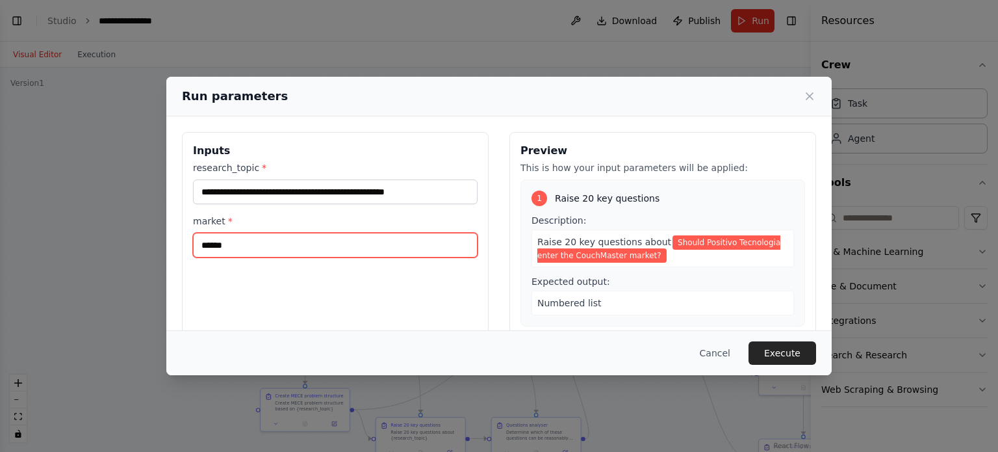
type input "******"
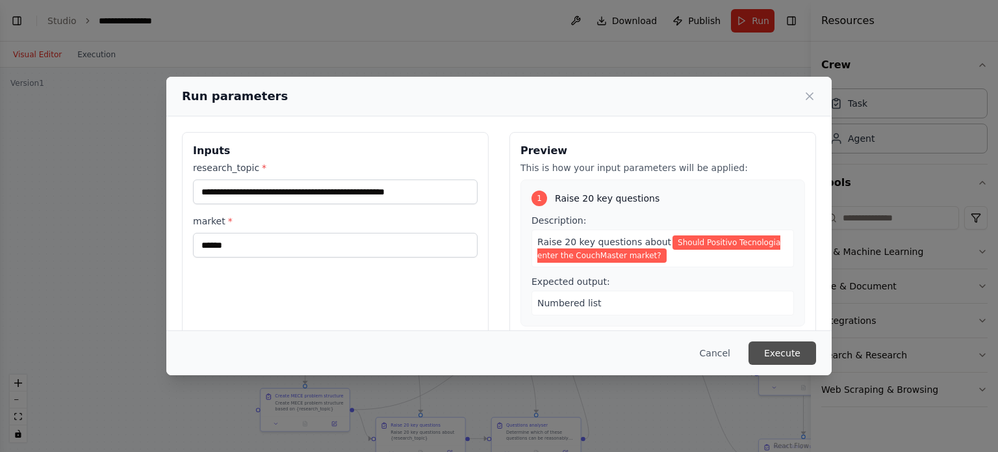
click at [798, 351] on button "Execute" at bounding box center [782, 352] width 68 height 23
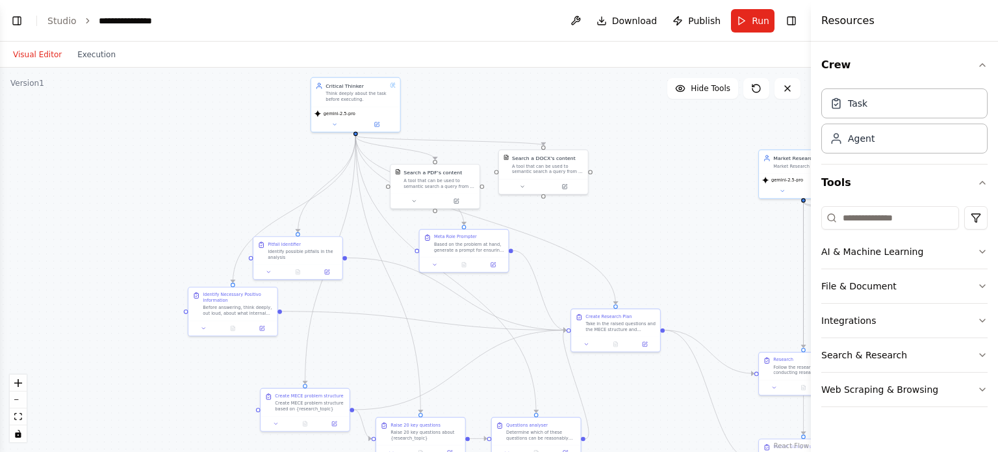
click at [655, 236] on div ".deletable-edge-delete-btn { width: 20px; height: 20px; border: 0px solid #ffff…" at bounding box center [405, 260] width 811 height 384
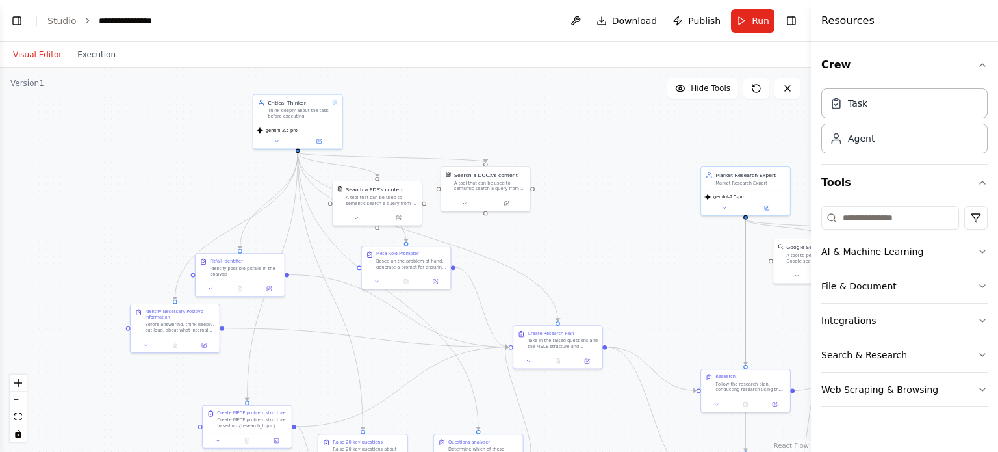
drag, startPoint x: 644, startPoint y: 205, endPoint x: 605, endPoint y: 215, distance: 41.0
click at [605, 215] on div ".deletable-edge-delete-btn { width: 20px; height: 20px; border: 0px solid #ffff…" at bounding box center [405, 260] width 811 height 384
